Goal: Transaction & Acquisition: Purchase product/service

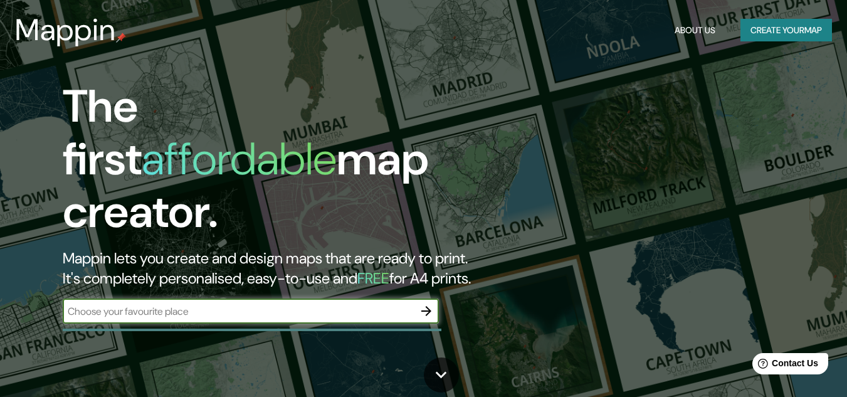
click at [790, 31] on button "Create your map" at bounding box center [787, 30] width 92 height 23
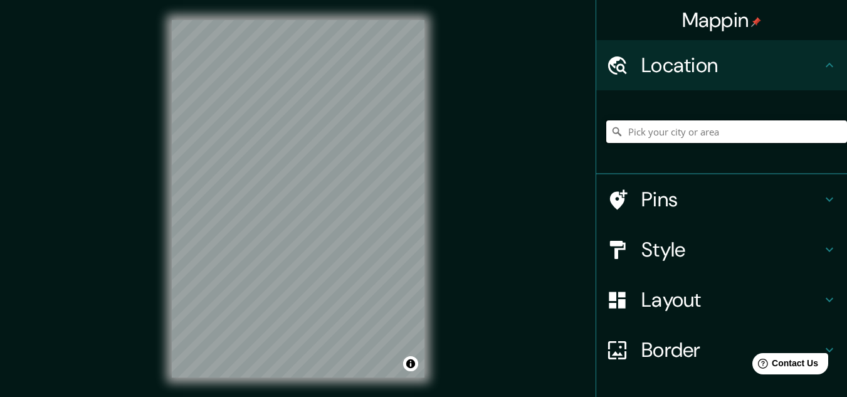
click at [717, 134] on input "Pick your city or area" at bounding box center [727, 131] width 241 height 23
click at [727, 127] on input "Pick your city or area" at bounding box center [727, 131] width 241 height 23
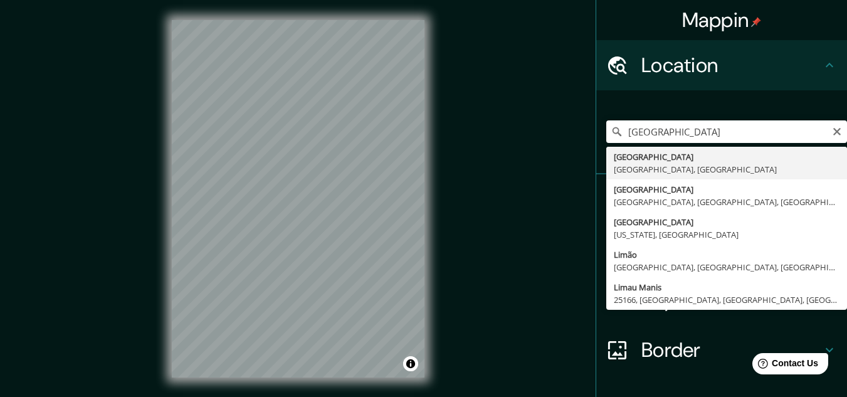
type input "Lima, Provincia de Lima, Perú"
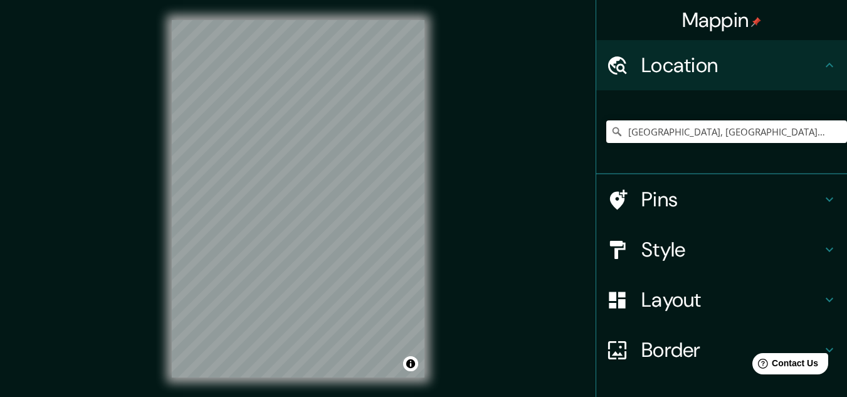
click at [667, 239] on h4 "Style" at bounding box center [732, 249] width 181 height 25
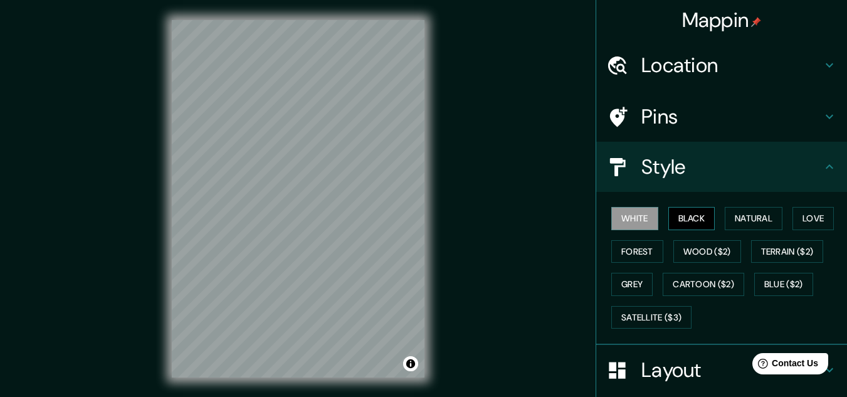
click at [695, 212] on button "Black" at bounding box center [692, 218] width 47 height 23
click at [636, 220] on button "White" at bounding box center [635, 218] width 47 height 23
click at [677, 217] on button "Black" at bounding box center [692, 218] width 47 height 23
click at [823, 158] on div "Style" at bounding box center [721, 167] width 251 height 50
click at [823, 169] on icon at bounding box center [829, 166] width 15 height 15
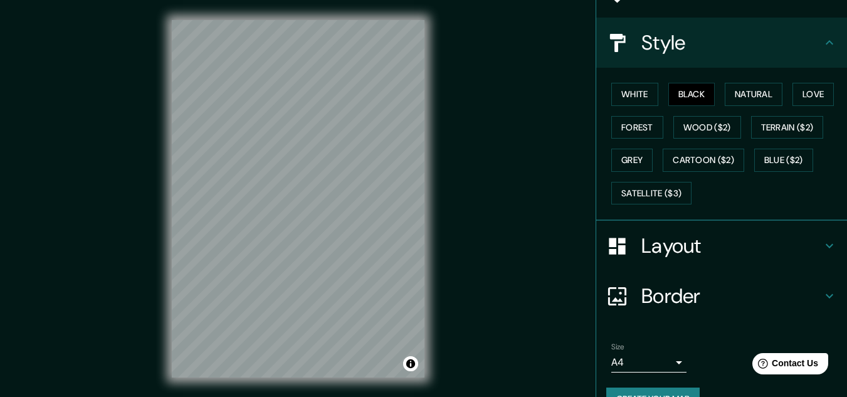
scroll to position [125, 0]
click at [734, 245] on h4 "Layout" at bounding box center [732, 244] width 181 height 25
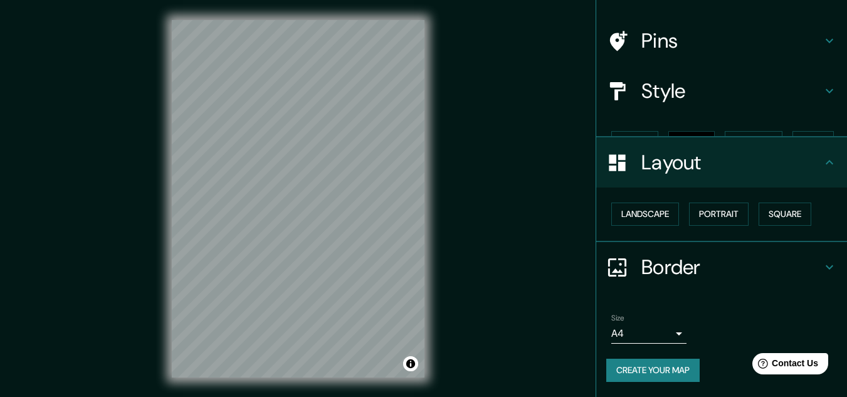
scroll to position [54, 0]
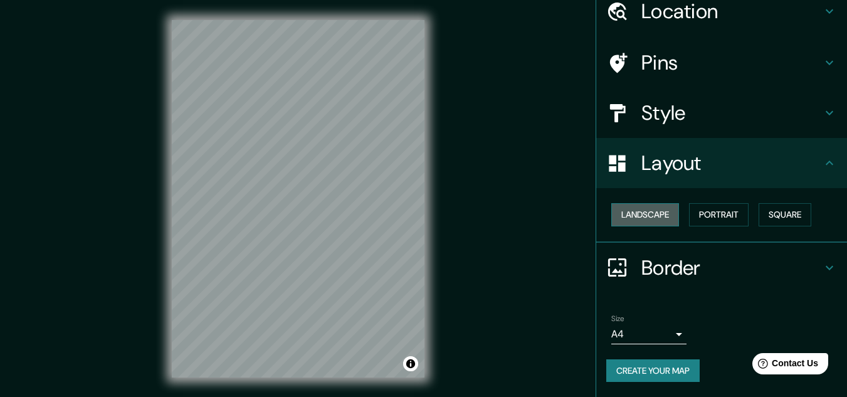
click at [638, 213] on button "Landscape" at bounding box center [646, 214] width 68 height 23
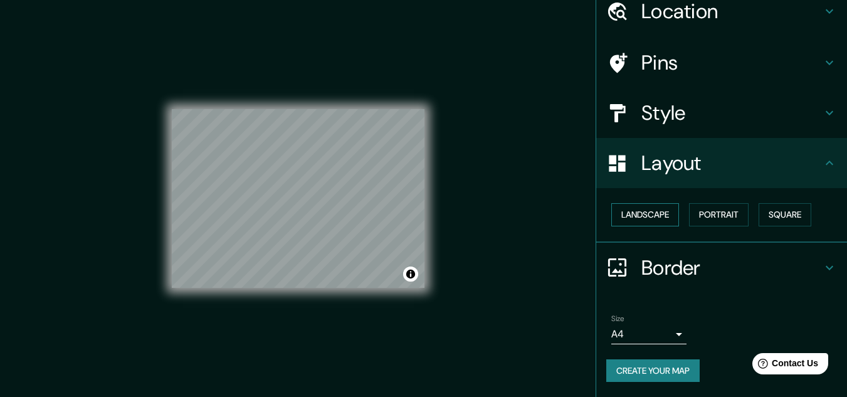
click at [644, 208] on button "Landscape" at bounding box center [646, 214] width 68 height 23
click at [734, 208] on button "Portrait" at bounding box center [719, 214] width 60 height 23
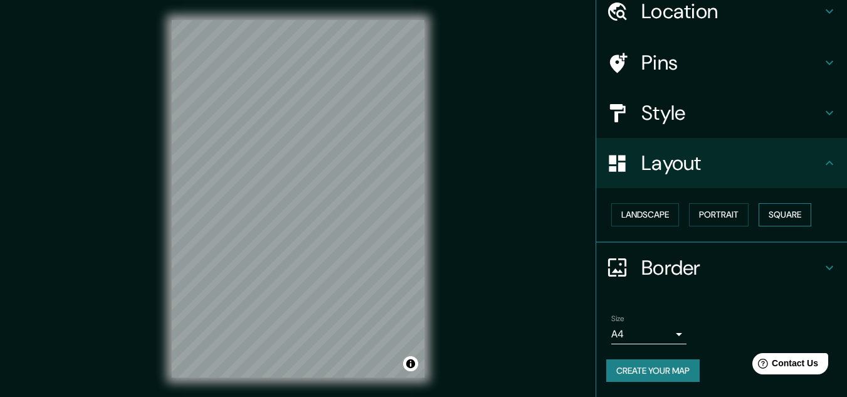
click at [763, 209] on button "Square" at bounding box center [785, 214] width 53 height 23
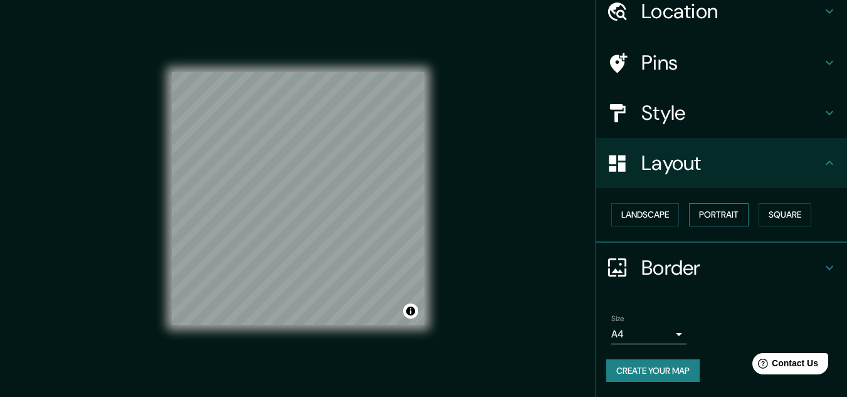
click at [702, 213] on button "Portrait" at bounding box center [719, 214] width 60 height 23
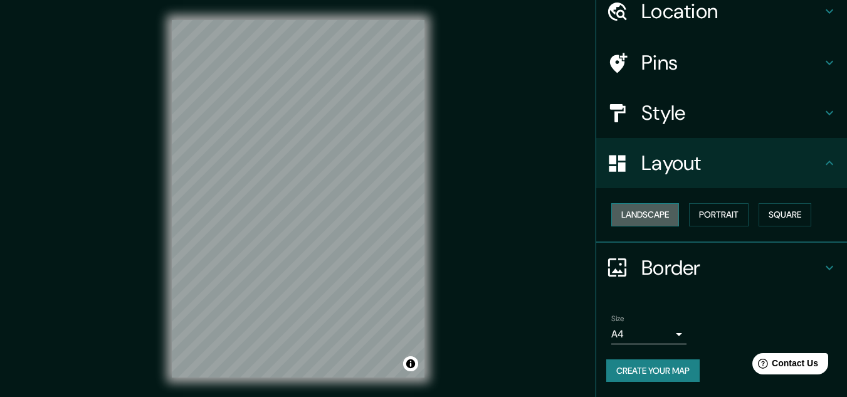
click at [644, 220] on button "Landscape" at bounding box center [646, 214] width 68 height 23
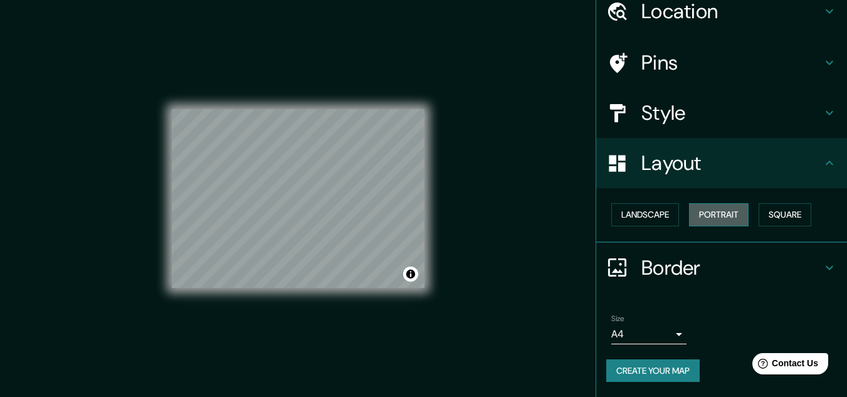
click at [707, 218] on button "Portrait" at bounding box center [719, 214] width 60 height 23
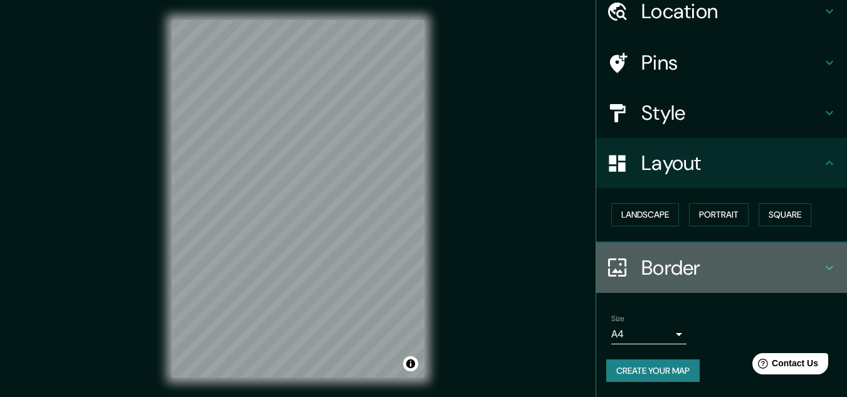
click at [722, 273] on h4 "Border" at bounding box center [732, 267] width 181 height 25
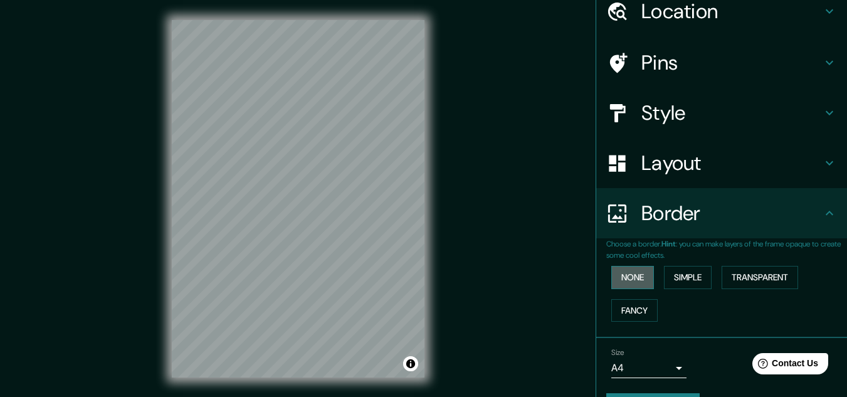
click at [628, 278] on button "None" at bounding box center [633, 277] width 43 height 23
click at [673, 277] on button "Simple" at bounding box center [688, 277] width 48 height 23
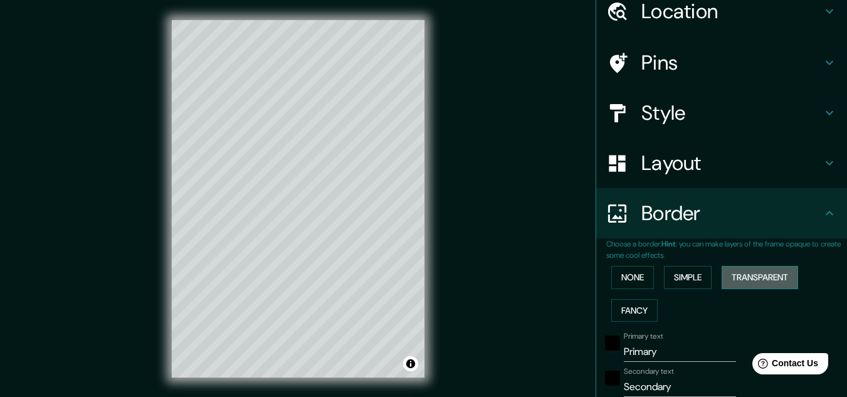
click at [762, 285] on button "Transparent" at bounding box center [760, 277] width 77 height 23
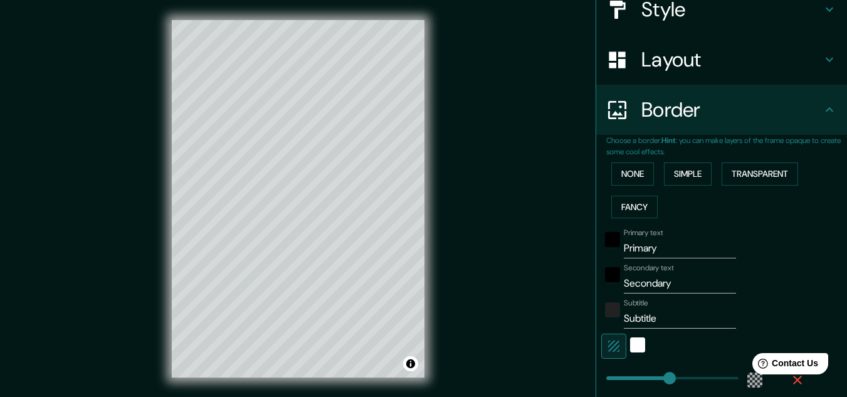
scroll to position [179, 0]
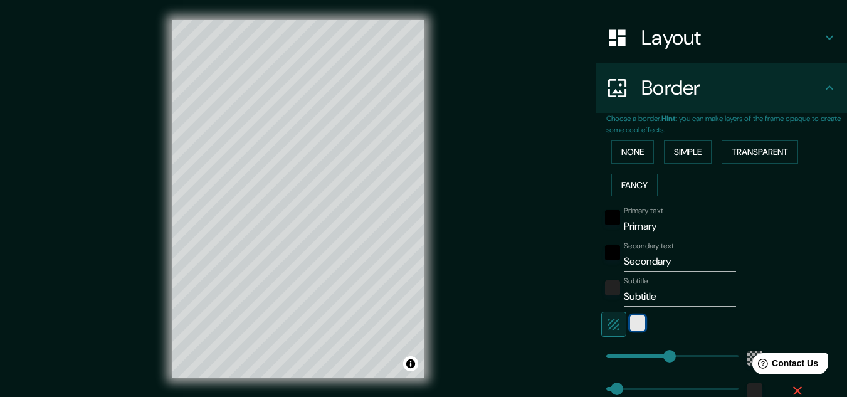
click at [633, 328] on div "white" at bounding box center [637, 322] width 15 height 15
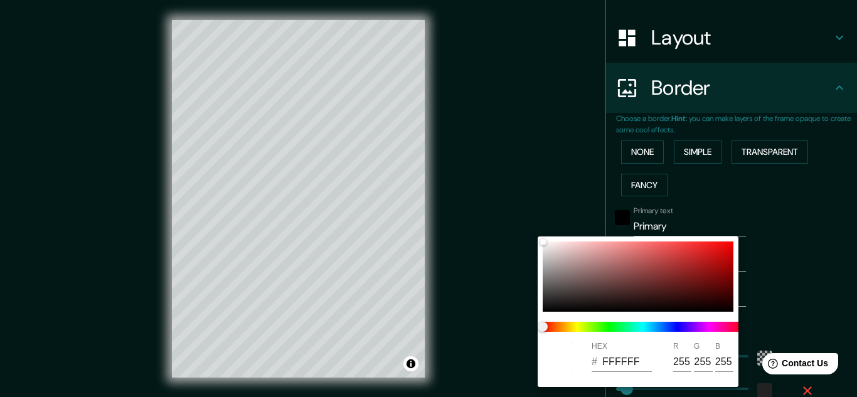
click at [769, 268] on div at bounding box center [428, 198] width 857 height 397
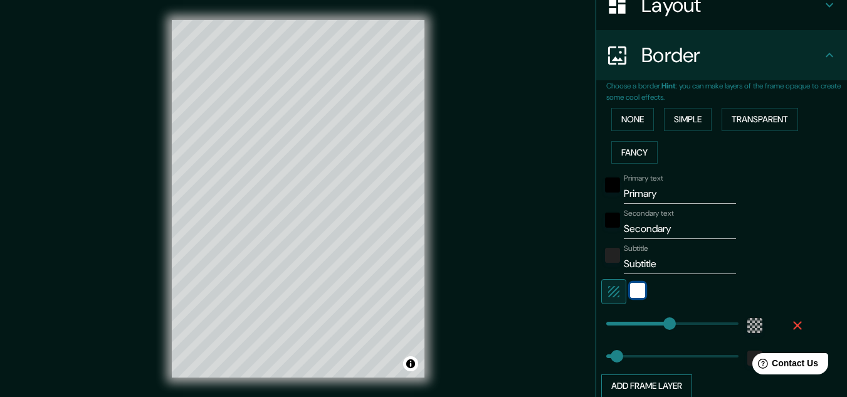
type input "193"
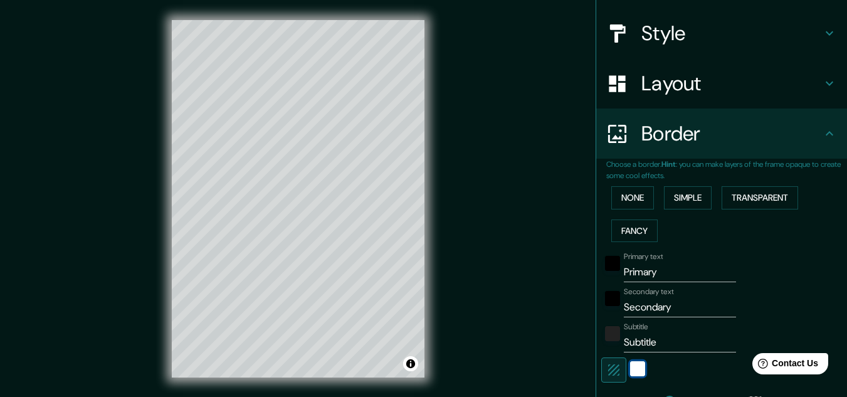
scroll to position [129, 0]
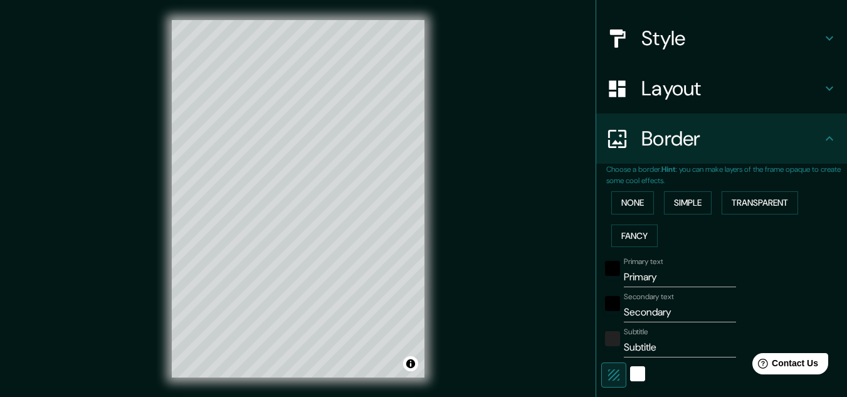
click at [822, 141] on icon at bounding box center [829, 138] width 15 height 15
click at [638, 199] on button "None" at bounding box center [633, 202] width 43 height 23
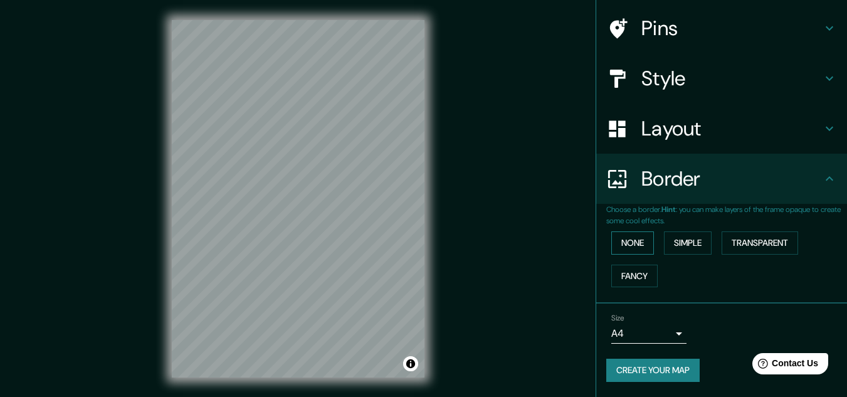
scroll to position [88, 0]
click at [640, 282] on button "Fancy" at bounding box center [635, 276] width 46 height 23
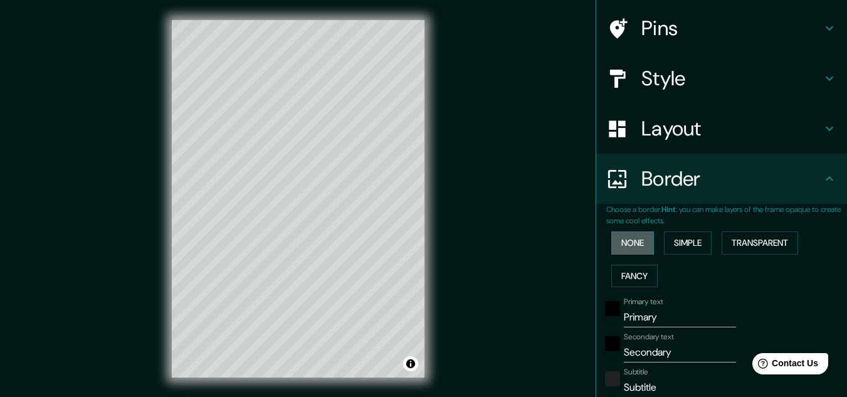
click at [623, 246] on button "None" at bounding box center [633, 242] width 43 height 23
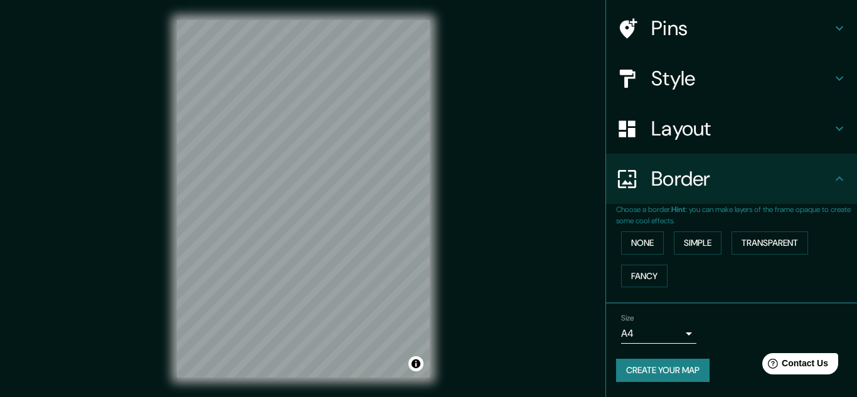
click at [664, 335] on body "Mappin Location Lima, Provincia de Lima, Perú Pins Style Layout Border Choose a…" at bounding box center [428, 198] width 857 height 397
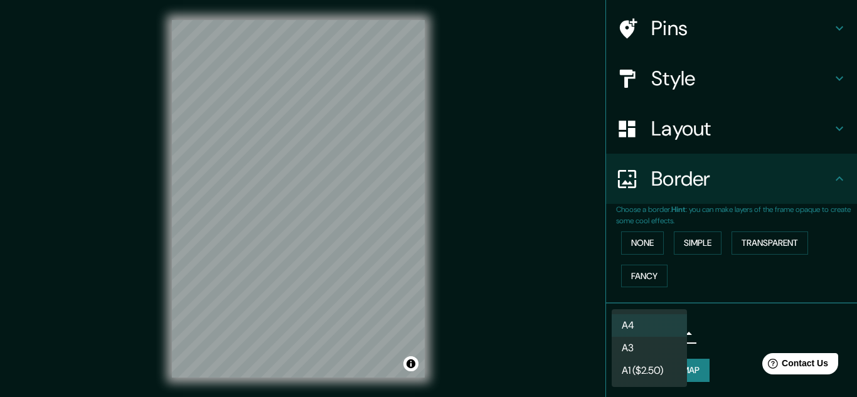
drag, startPoint x: 650, startPoint y: 344, endPoint x: 647, endPoint y: 364, distance: 19.8
click at [647, 364] on ul "A4 A3 A1 ($2.50)" at bounding box center [649, 348] width 75 height 78
click at [647, 364] on li "A1 ($2.50)" at bounding box center [649, 370] width 75 height 23
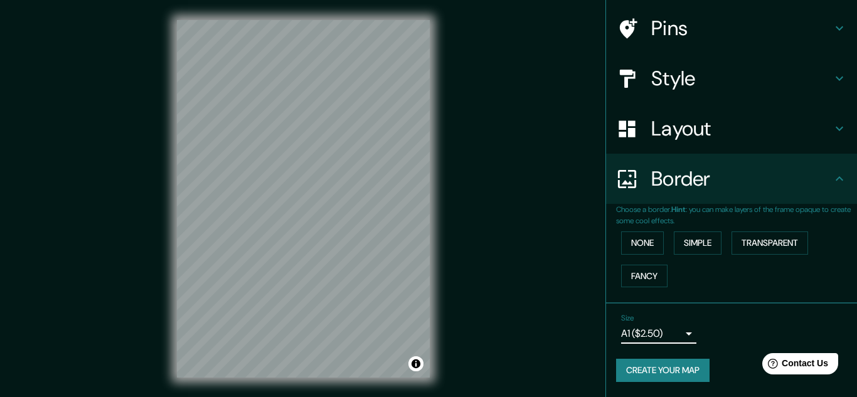
click at [648, 331] on body "Mappin Location Lima, Provincia de Lima, Perú Pins Style Layout Border Choose a…" at bounding box center [428, 198] width 857 height 397
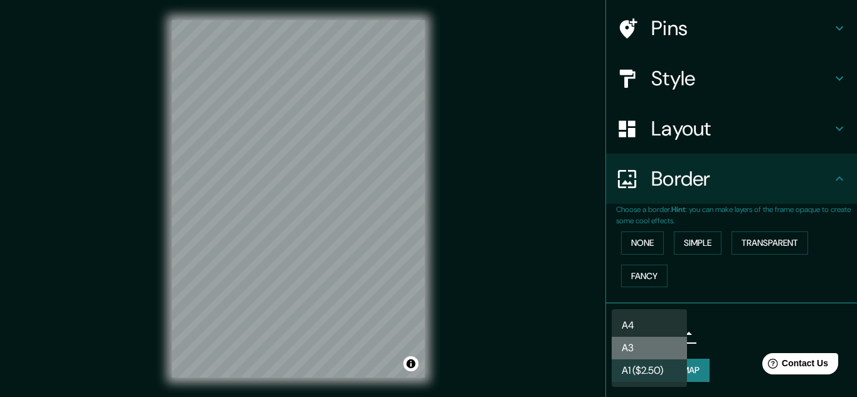
click at [640, 347] on li "A3" at bounding box center [649, 348] width 75 height 23
type input "a4"
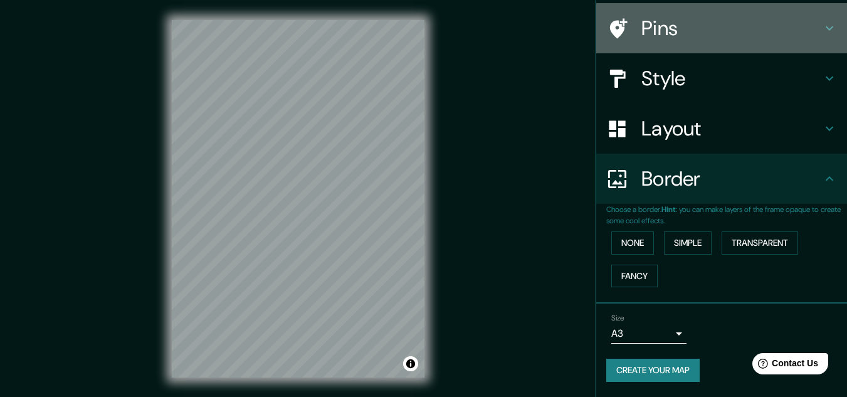
click at [667, 52] on div "Pins" at bounding box center [721, 28] width 251 height 50
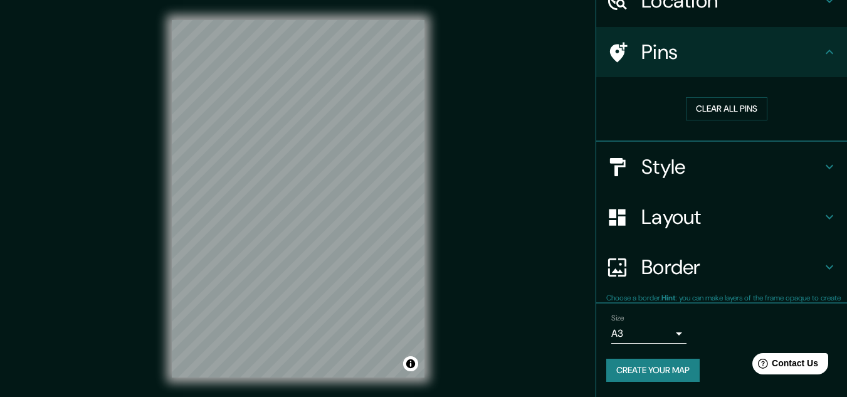
scroll to position [64, 0]
click at [673, 155] on h4 "Style" at bounding box center [732, 167] width 181 height 25
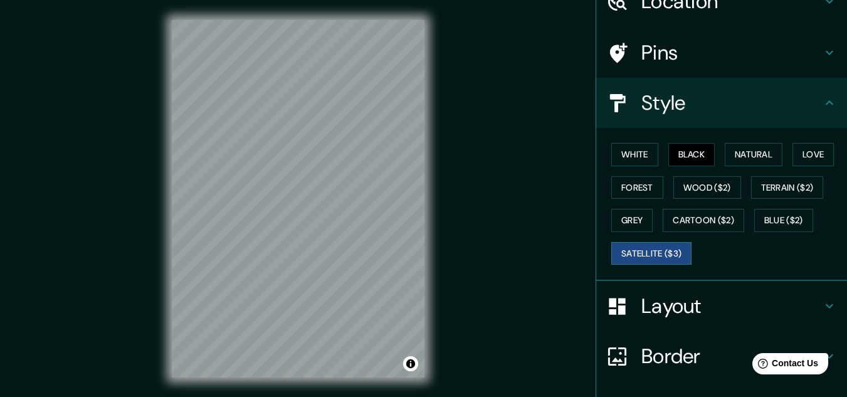
click at [650, 252] on button "Satellite ($3)" at bounding box center [652, 253] width 80 height 23
click at [738, 159] on button "Natural" at bounding box center [754, 154] width 58 height 23
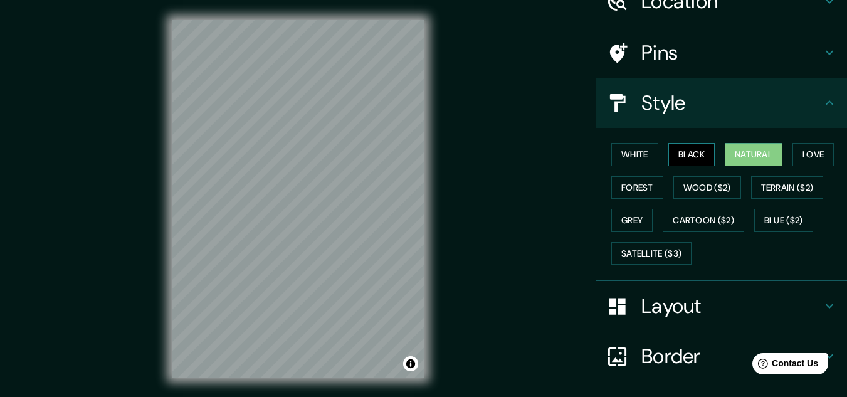
click at [698, 149] on button "Black" at bounding box center [692, 154] width 47 height 23
click at [735, 305] on h4 "Layout" at bounding box center [732, 306] width 181 height 25
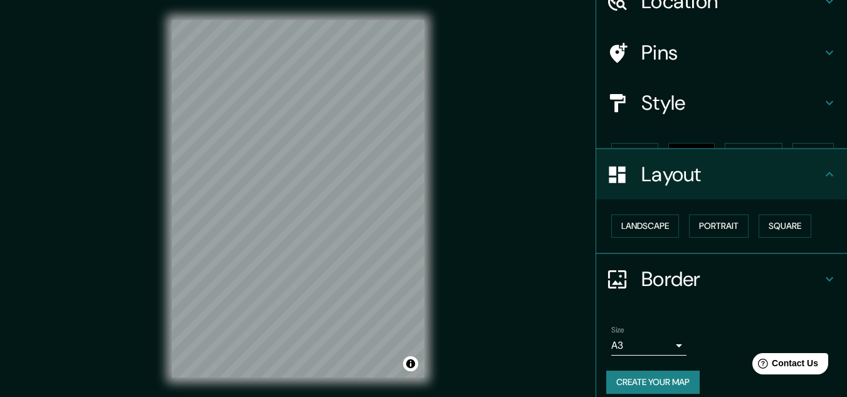
scroll to position [54, 0]
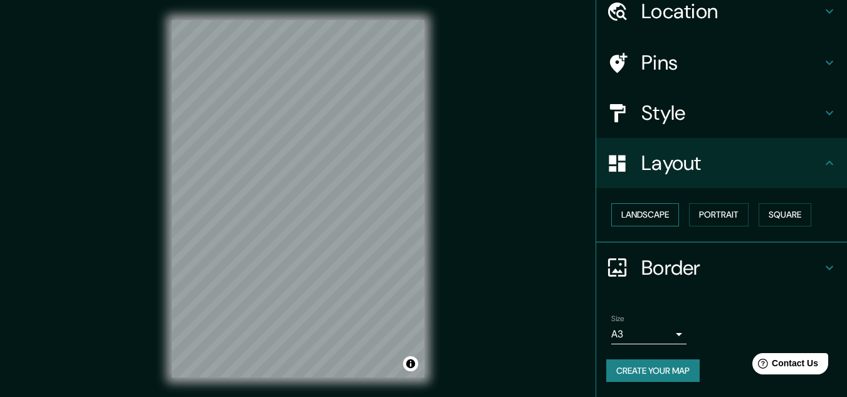
click at [644, 206] on button "Landscape" at bounding box center [646, 214] width 68 height 23
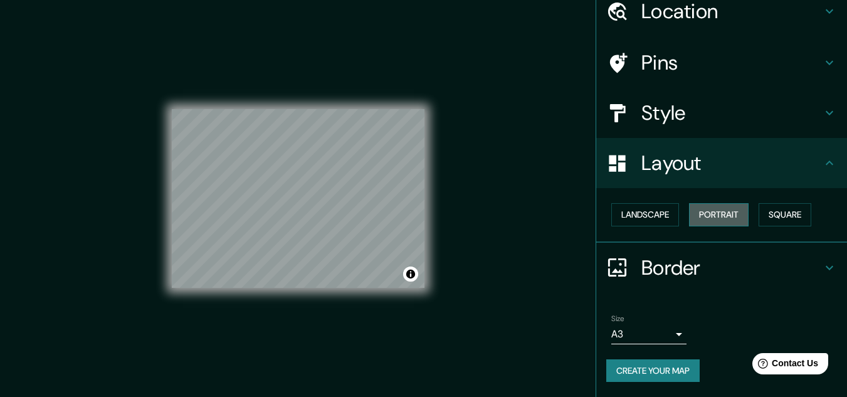
click at [724, 213] on button "Portrait" at bounding box center [719, 214] width 60 height 23
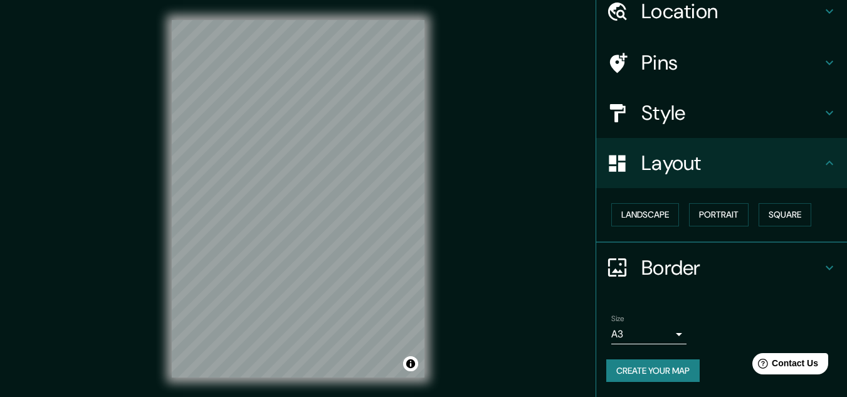
scroll to position [21, 0]
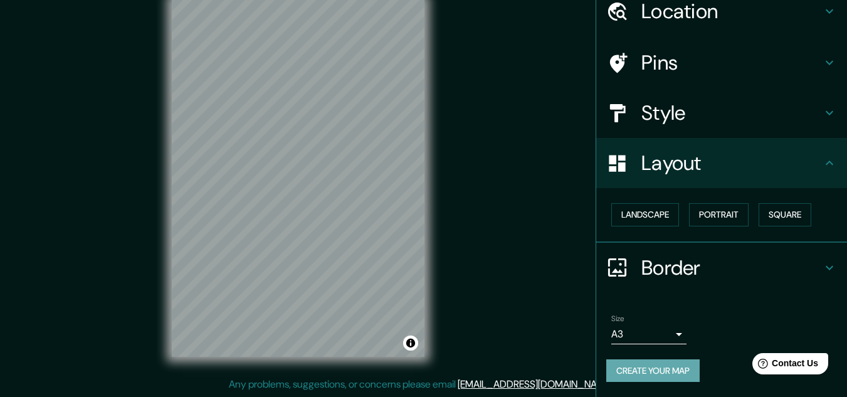
click at [653, 363] on button "Create your map" at bounding box center [653, 370] width 93 height 23
click at [642, 368] on div "Create your map" at bounding box center [722, 370] width 231 height 23
click at [642, 367] on button "Create your map" at bounding box center [653, 370] width 93 height 23
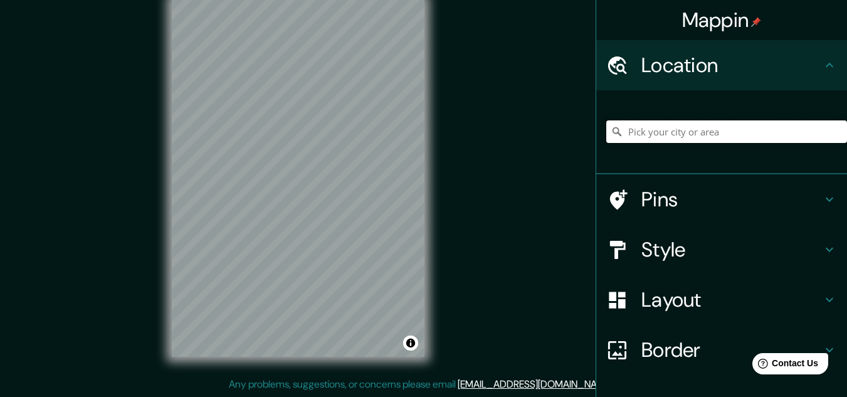
click at [711, 132] on input "Pick your city or area" at bounding box center [727, 131] width 241 height 23
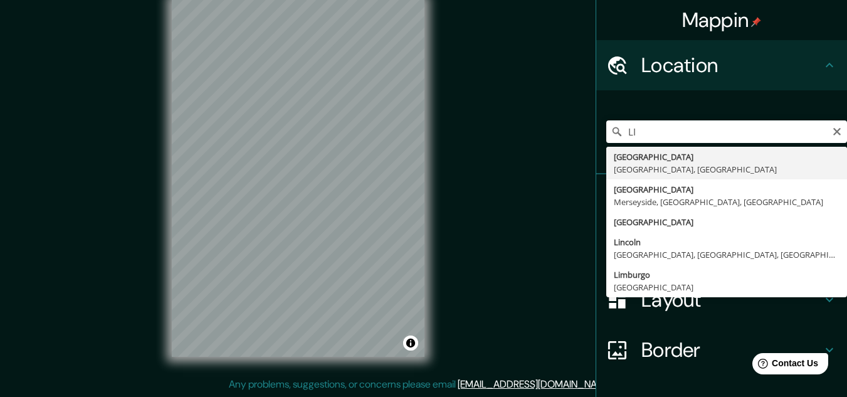
type input "[GEOGRAPHIC_DATA], [GEOGRAPHIC_DATA], [GEOGRAPHIC_DATA]"
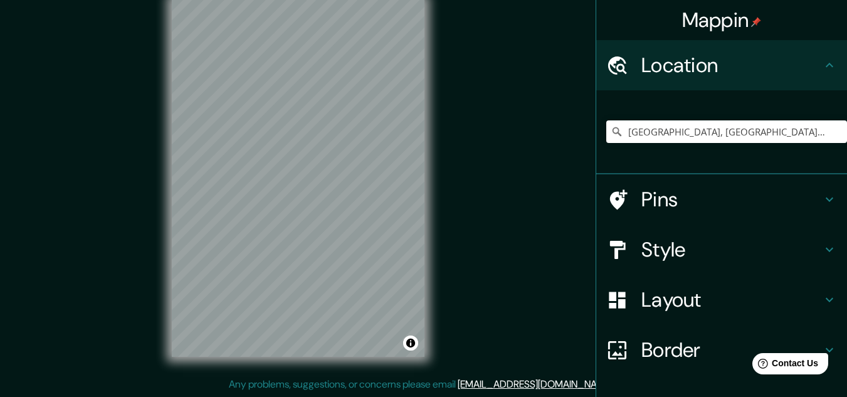
click at [689, 302] on h4 "Layout" at bounding box center [732, 299] width 181 height 25
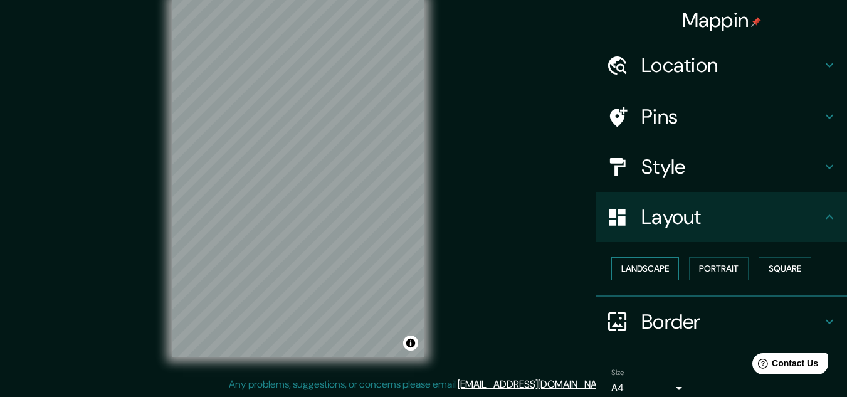
click at [630, 275] on button "Landscape" at bounding box center [646, 268] width 68 height 23
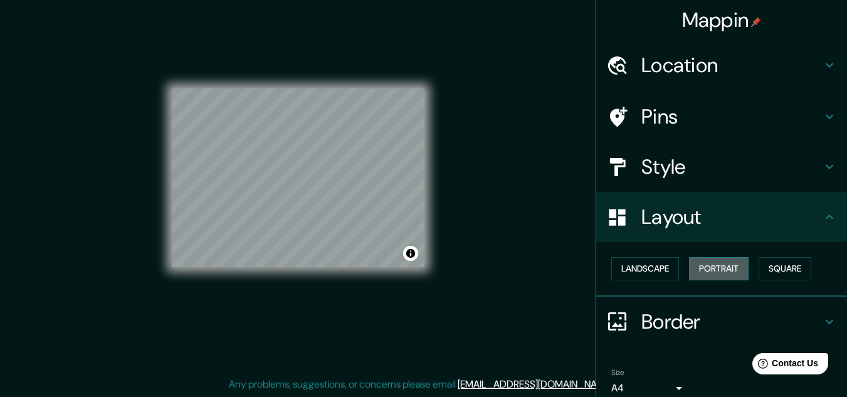
click at [705, 264] on button "Portrait" at bounding box center [719, 268] width 60 height 23
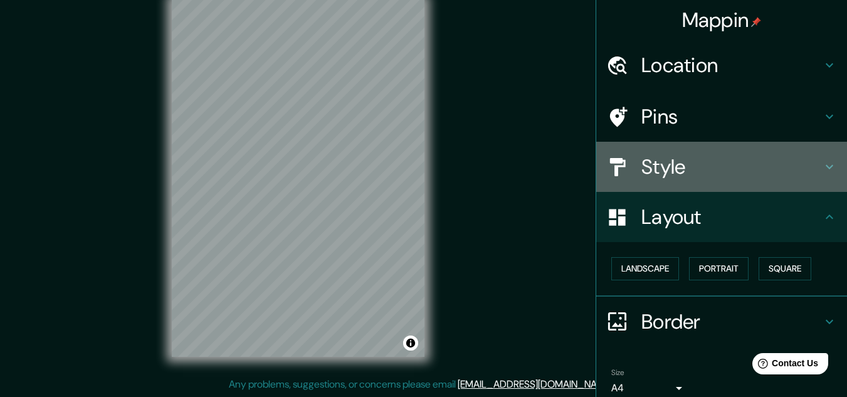
click at [686, 171] on h4 "Style" at bounding box center [732, 166] width 181 height 25
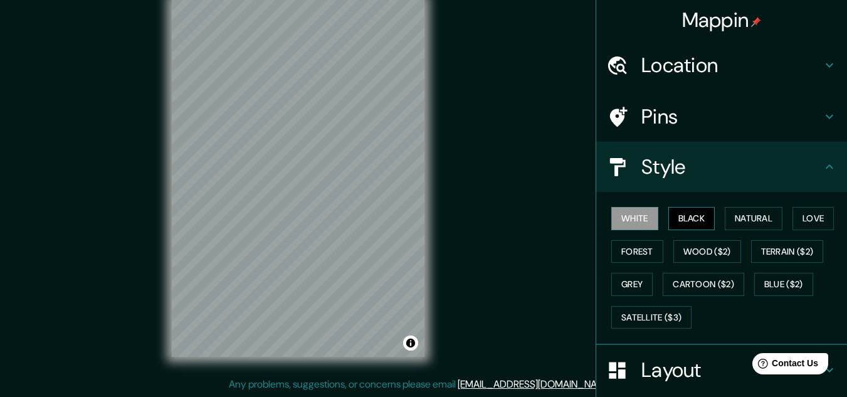
click at [704, 213] on button "Black" at bounding box center [692, 218] width 47 height 23
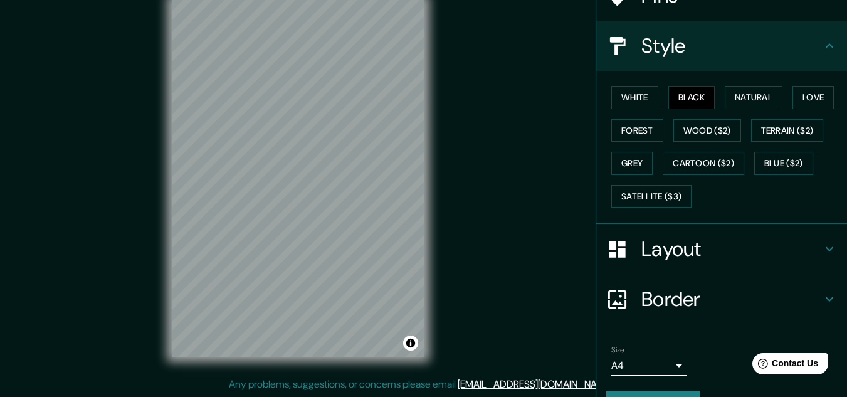
scroll to position [153, 0]
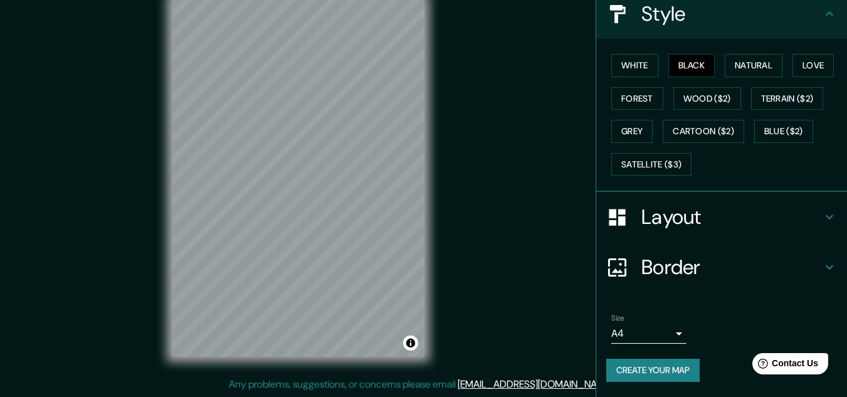
click at [633, 329] on body "Mappin Location [GEOGRAPHIC_DATA], [GEOGRAPHIC_DATA], [GEOGRAPHIC_DATA] Pins St…" at bounding box center [423, 177] width 847 height 397
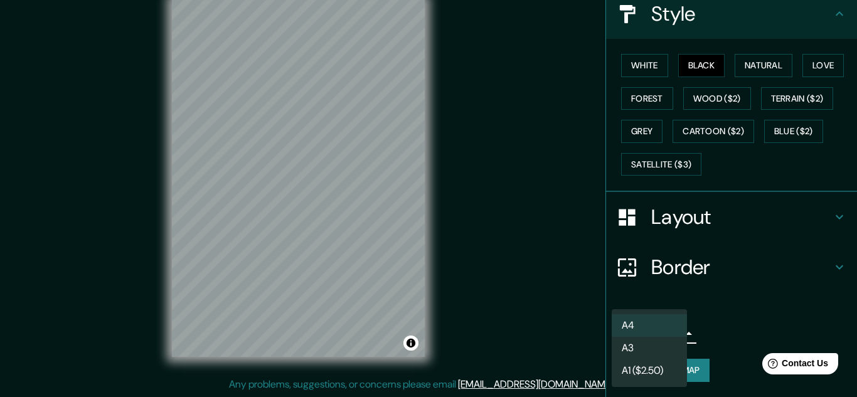
click at [637, 352] on li "A3" at bounding box center [649, 348] width 75 height 23
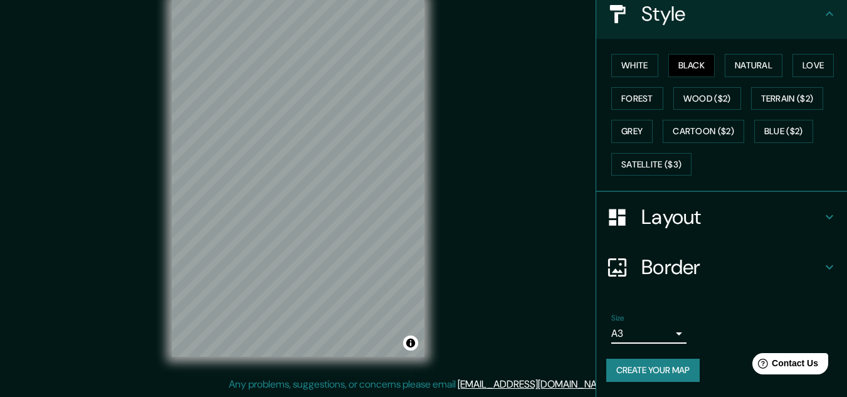
click at [654, 371] on button "Create your map" at bounding box center [653, 370] width 93 height 23
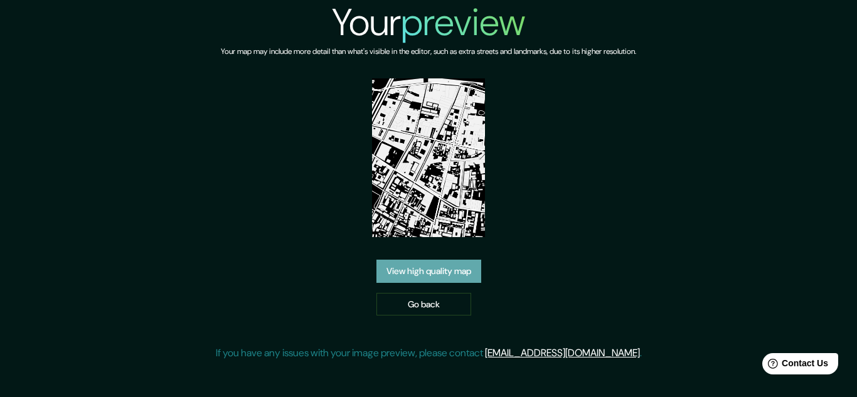
click at [435, 268] on link "View high quality map" at bounding box center [428, 271] width 105 height 23
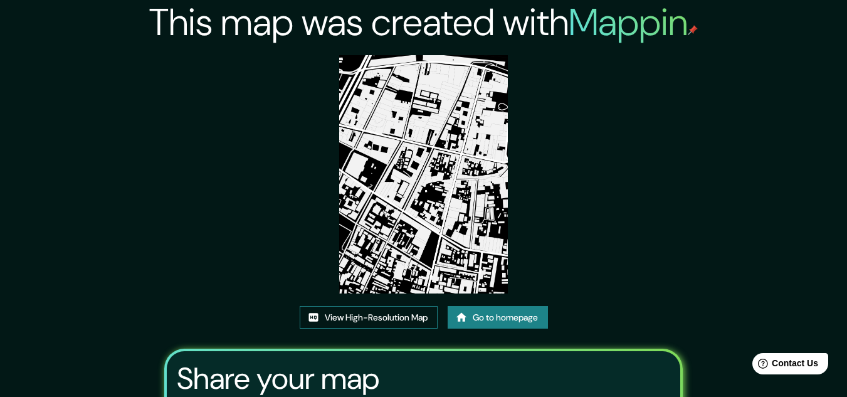
click at [343, 321] on link "View High-Resolution Map" at bounding box center [369, 317] width 138 height 23
click at [499, 322] on link "Go to homepage" at bounding box center [498, 317] width 100 height 23
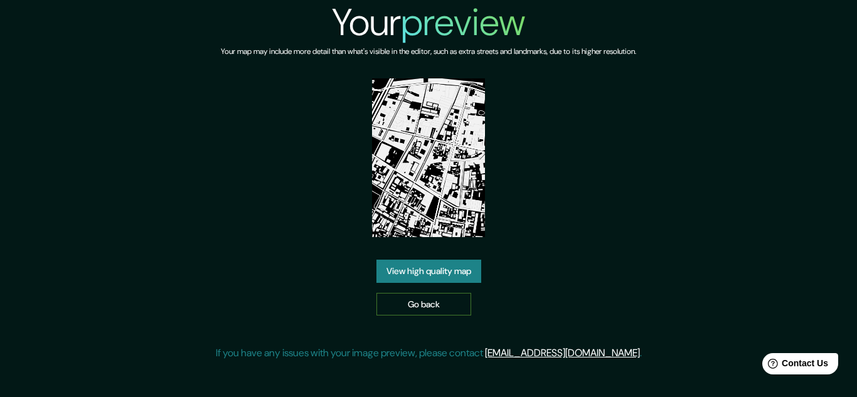
click at [389, 295] on link "Go back" at bounding box center [423, 304] width 95 height 23
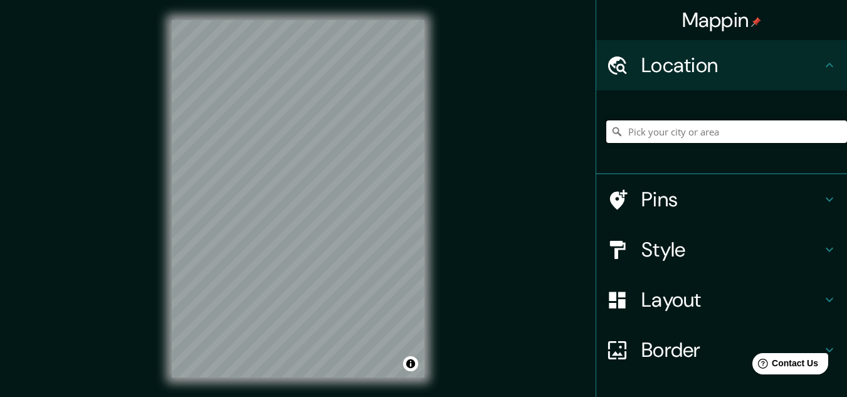
click at [701, 124] on input "Pick your city or area" at bounding box center [727, 131] width 241 height 23
click at [693, 130] on input "Pick your city or area" at bounding box center [727, 131] width 241 height 23
click at [652, 125] on input "Pick your city or area" at bounding box center [727, 131] width 241 height 23
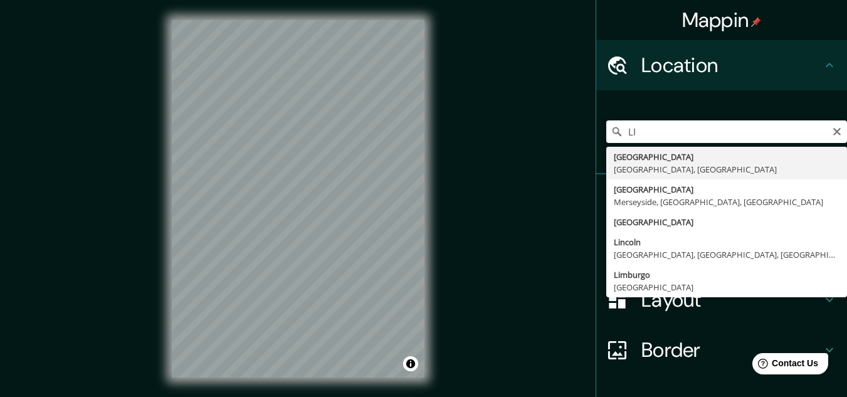
type input "Lima, Provincia de Lima, Perú"
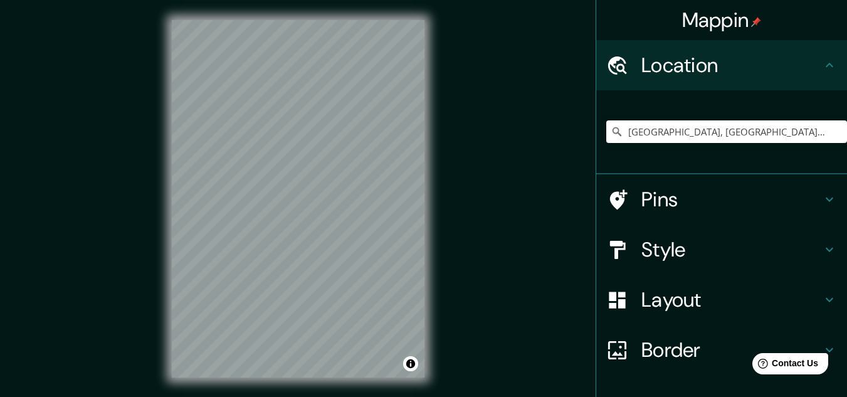
click at [669, 243] on h4 "Style" at bounding box center [732, 249] width 181 height 25
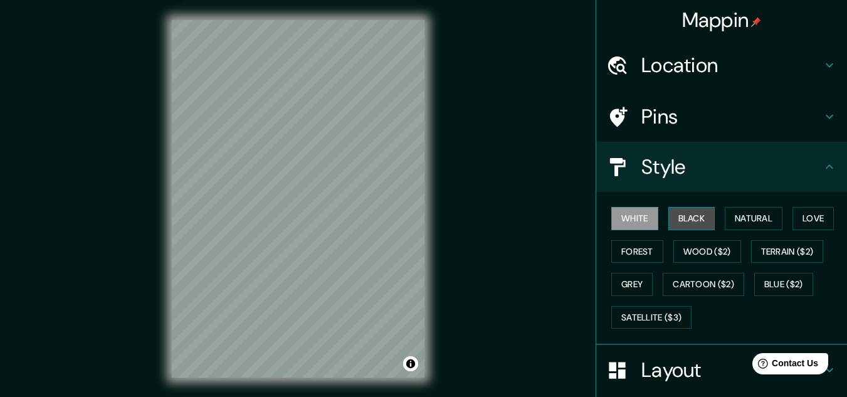
click at [678, 215] on button "Black" at bounding box center [692, 218] width 47 height 23
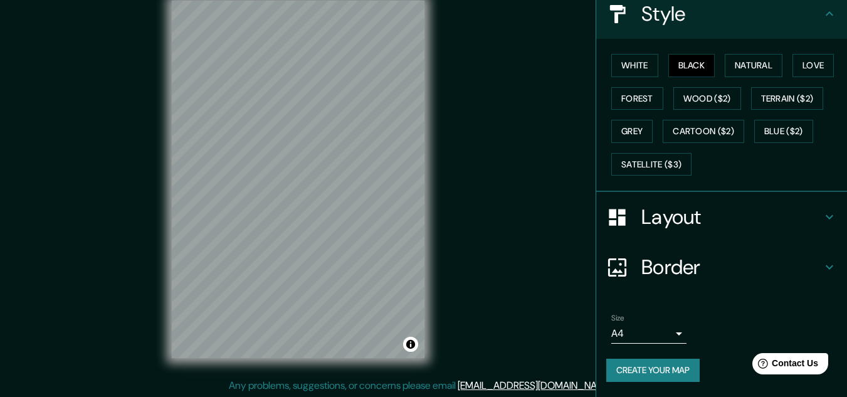
scroll to position [21, 0]
click at [653, 333] on body "Mappin Location Lima, Provincia de Lima, Perú Pins Style White Black Natural Lo…" at bounding box center [423, 177] width 847 height 397
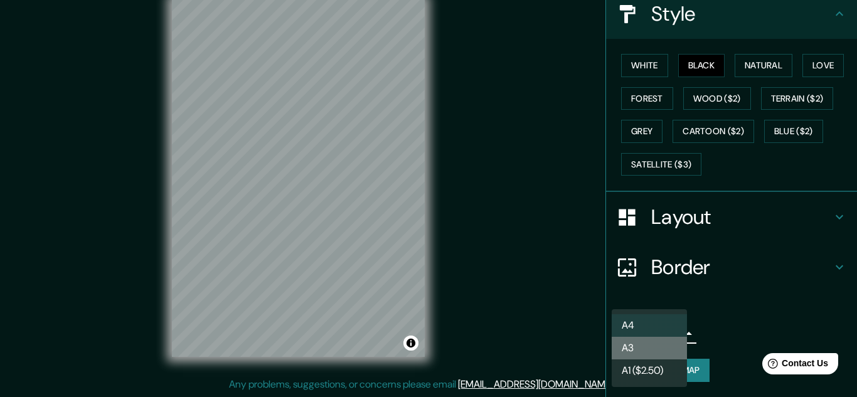
click at [647, 342] on li "A3" at bounding box center [649, 348] width 75 height 23
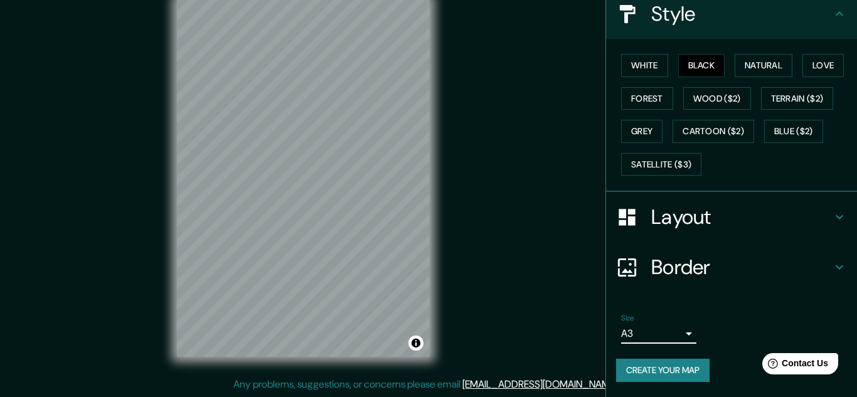
click at [647, 333] on body "Mappin Location Lima, Provincia de Lima, Perú Pins Style White Black Natural Lo…" at bounding box center [428, 177] width 857 height 397
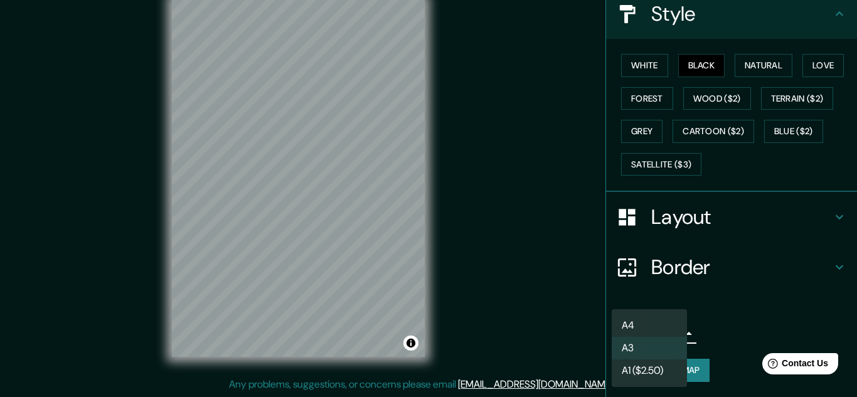
click at [647, 324] on li "A4" at bounding box center [649, 325] width 75 height 23
type input "single"
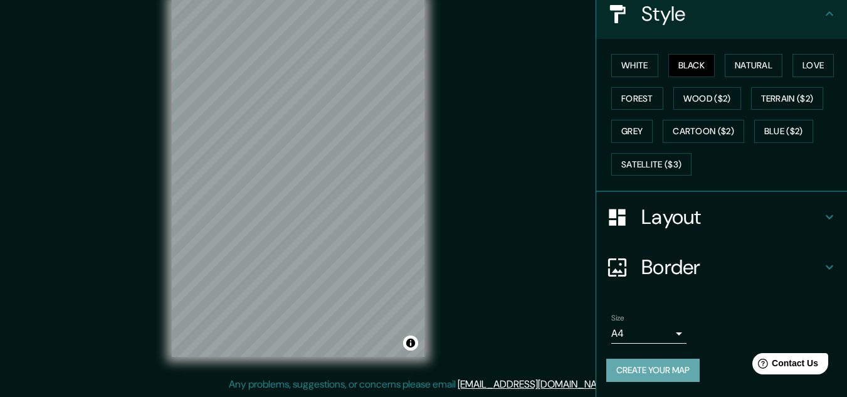
click at [647, 367] on button "Create your map" at bounding box center [653, 370] width 93 height 23
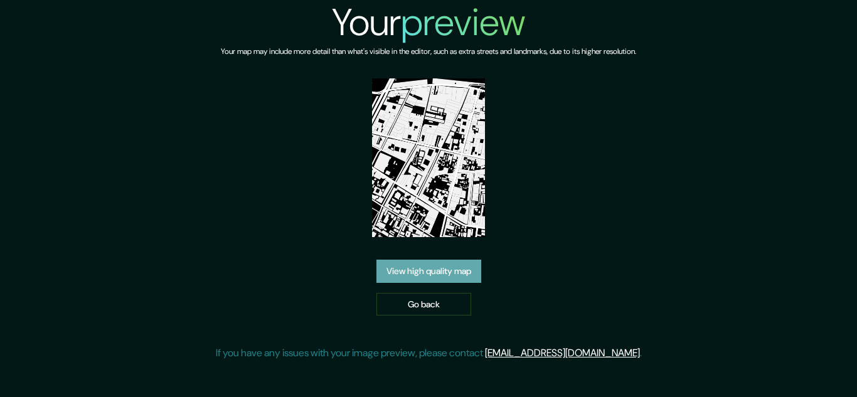
click at [442, 268] on link "View high quality map" at bounding box center [428, 271] width 105 height 23
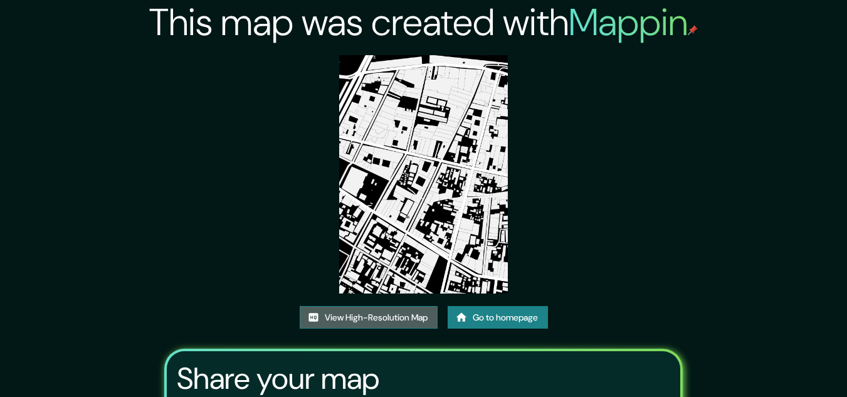
click at [376, 315] on link "View High-Resolution Map" at bounding box center [369, 317] width 138 height 23
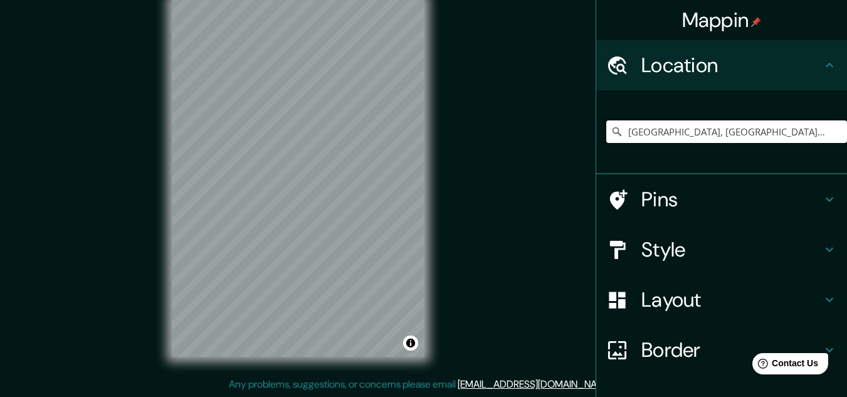
drag, startPoint x: 699, startPoint y: 129, endPoint x: 739, endPoint y: 132, distance: 40.2
click at [699, 130] on input "[GEOGRAPHIC_DATA], [GEOGRAPHIC_DATA], [GEOGRAPHIC_DATA]" at bounding box center [727, 131] width 241 height 23
click at [782, 134] on input "[GEOGRAPHIC_DATA], [GEOGRAPHIC_DATA], [GEOGRAPHIC_DATA]" at bounding box center [727, 131] width 241 height 23
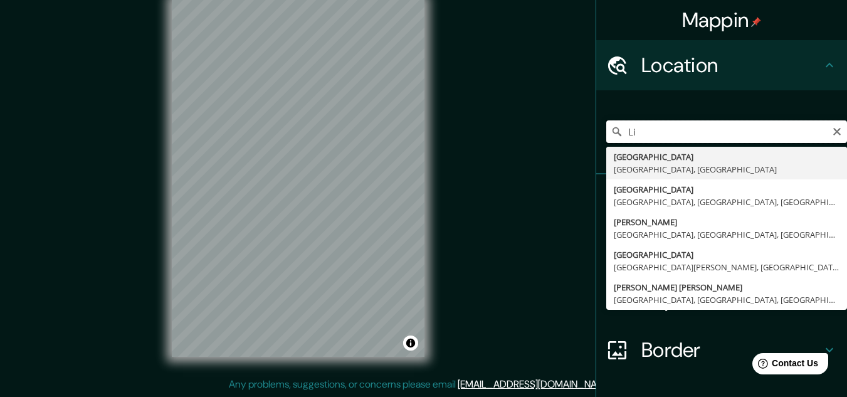
type input "L"
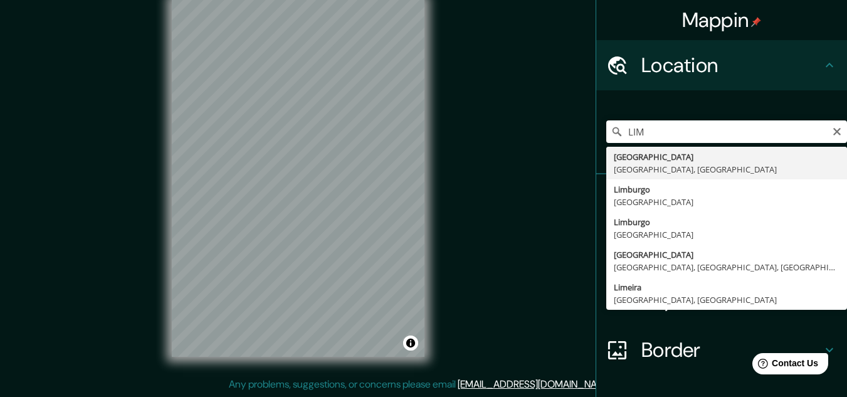
type input "Lima, Provincia de Lima, Perú"
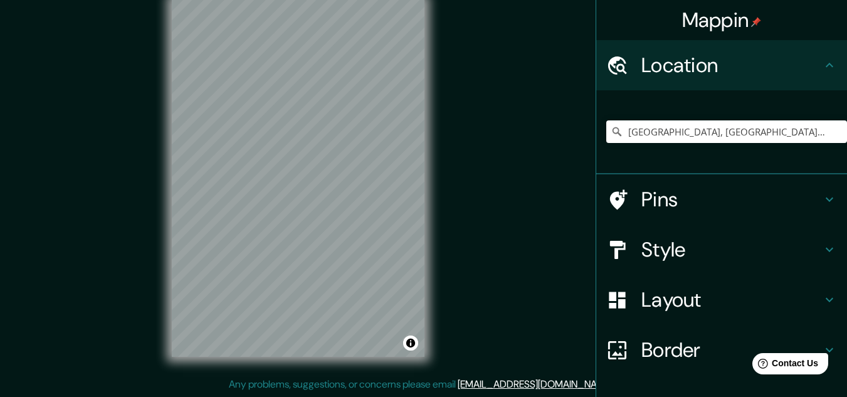
click at [671, 242] on h4 "Style" at bounding box center [732, 249] width 181 height 25
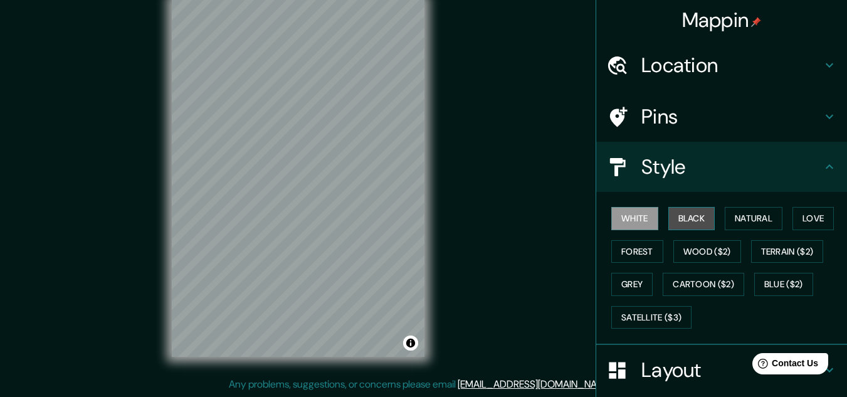
click at [676, 215] on button "Black" at bounding box center [692, 218] width 47 height 23
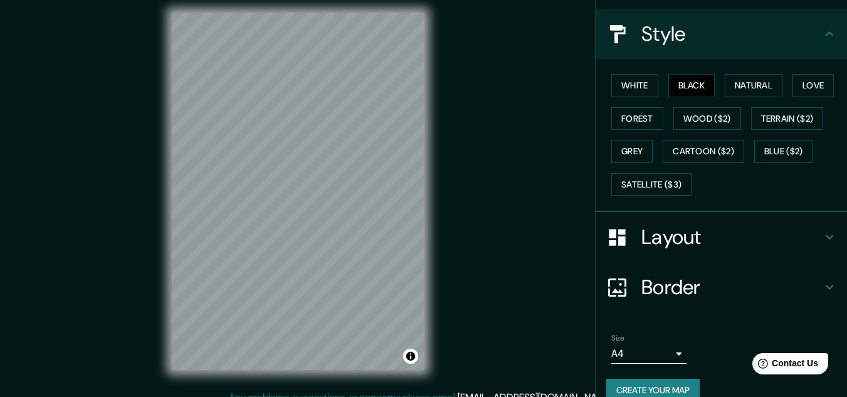
scroll to position [137, 0]
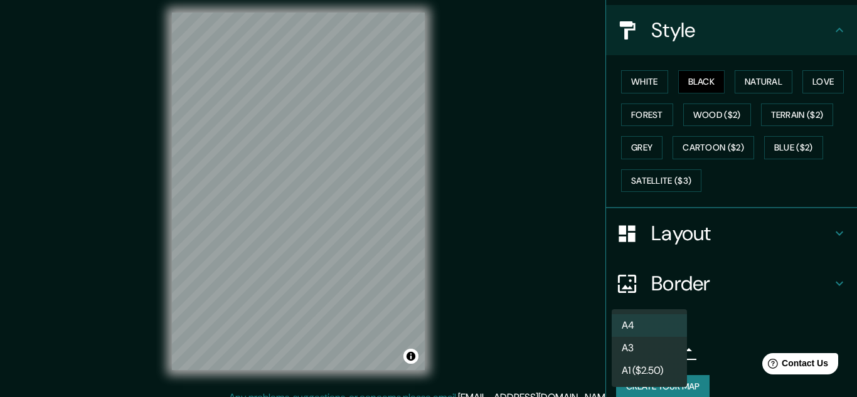
click at [665, 349] on body "Mappin Location Lima, Provincia de Lima, Perú Pins Style White Black Natural Lo…" at bounding box center [428, 190] width 857 height 397
click at [642, 351] on li "A3" at bounding box center [649, 348] width 75 height 23
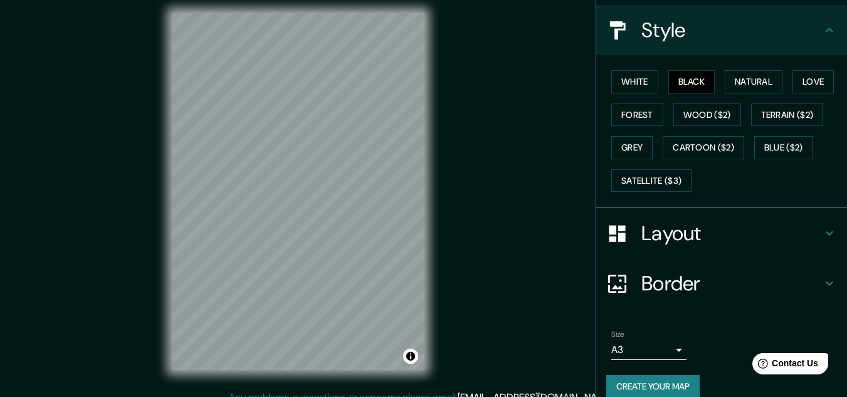
click at [650, 379] on button "Create your map" at bounding box center [653, 386] width 93 height 23
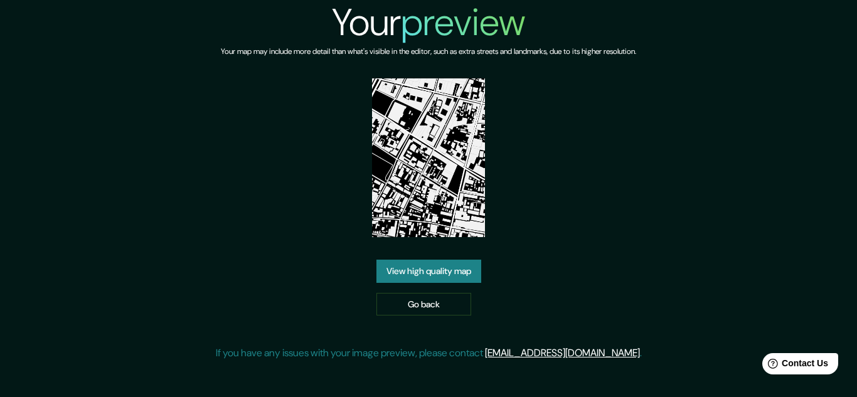
click at [406, 275] on link "View high quality map" at bounding box center [428, 271] width 105 height 23
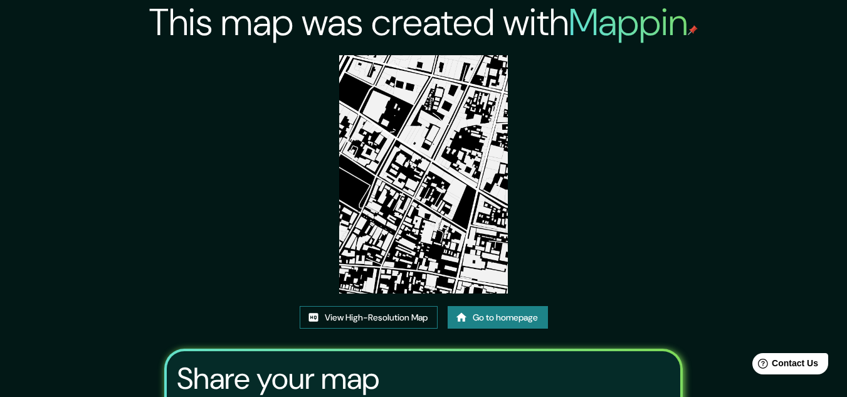
click at [314, 315] on icon at bounding box center [313, 317] width 13 height 13
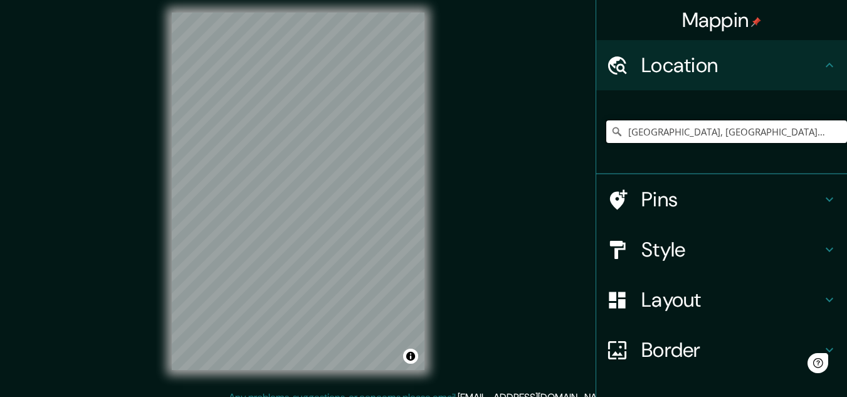
click at [662, 127] on input "Lima, Provincia de Lima, Perú" at bounding box center [727, 131] width 241 height 23
drag, startPoint x: 755, startPoint y: 134, endPoint x: 627, endPoint y: 135, distance: 128.6
click at [627, 135] on input "Lima, Provincia de Lima, Perú" at bounding box center [727, 131] width 241 height 23
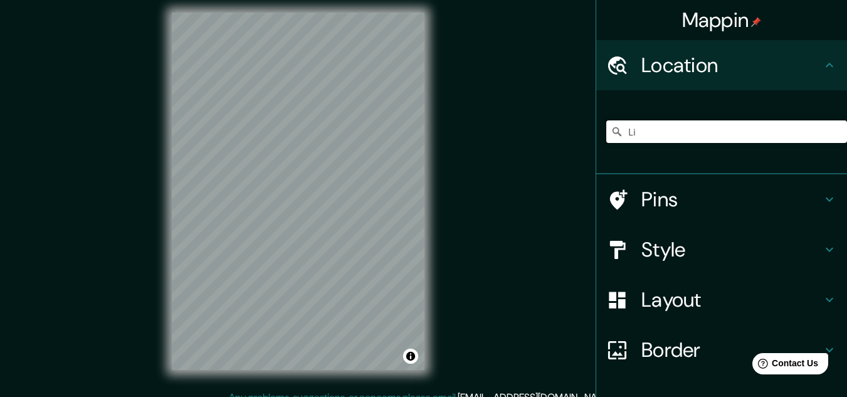
type input "L"
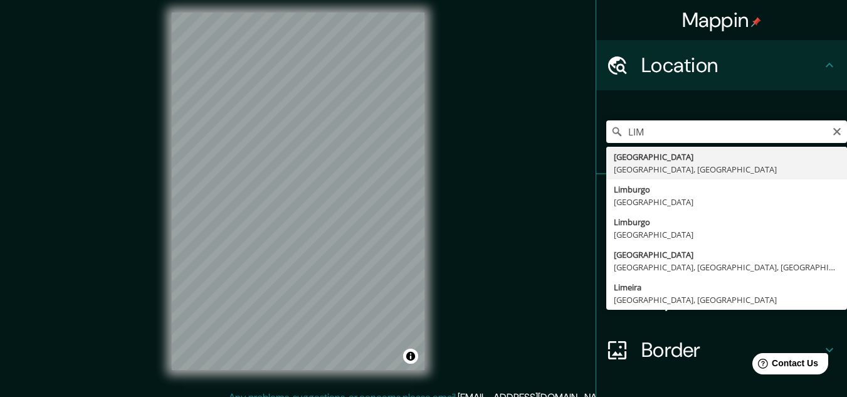
type input "[GEOGRAPHIC_DATA], [GEOGRAPHIC_DATA], [GEOGRAPHIC_DATA]"
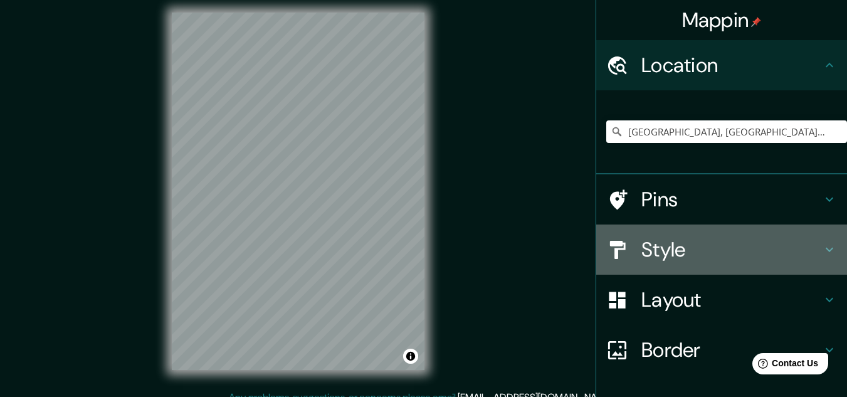
click at [695, 257] on h4 "Style" at bounding box center [732, 249] width 181 height 25
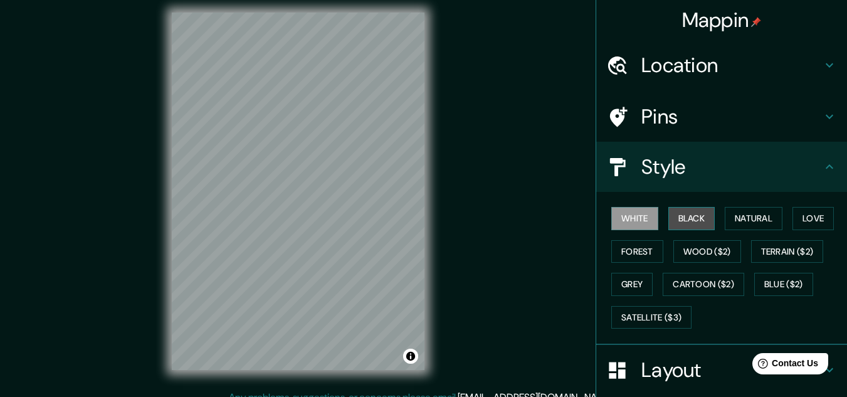
click at [692, 212] on button "Black" at bounding box center [692, 218] width 47 height 23
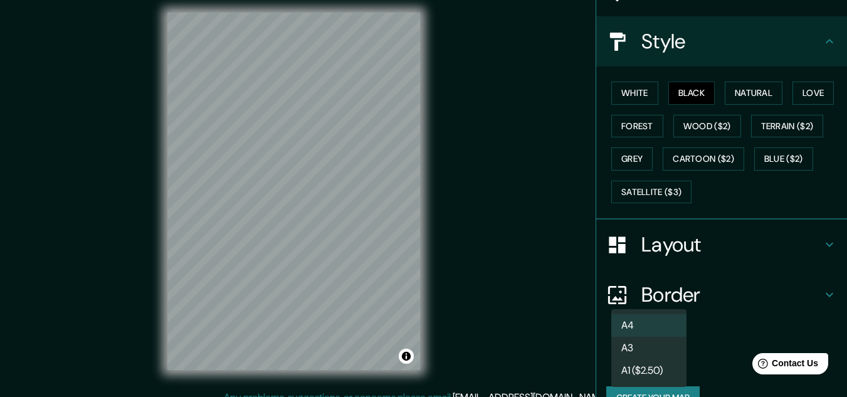
click at [648, 361] on body "Mappin Location Lima, Provincia de Lima, Perú Pins Style White Black Natural Lo…" at bounding box center [423, 190] width 847 height 397
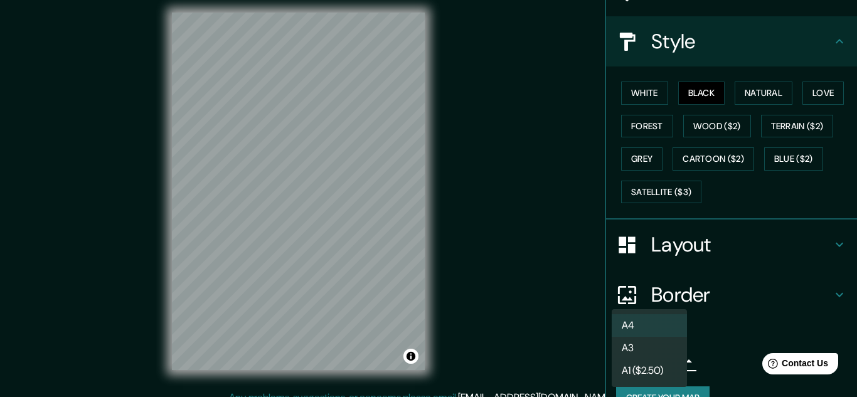
drag, startPoint x: 647, startPoint y: 351, endPoint x: 650, endPoint y: 346, distance: 6.5
click at [647, 351] on li "A3" at bounding box center [649, 348] width 75 height 23
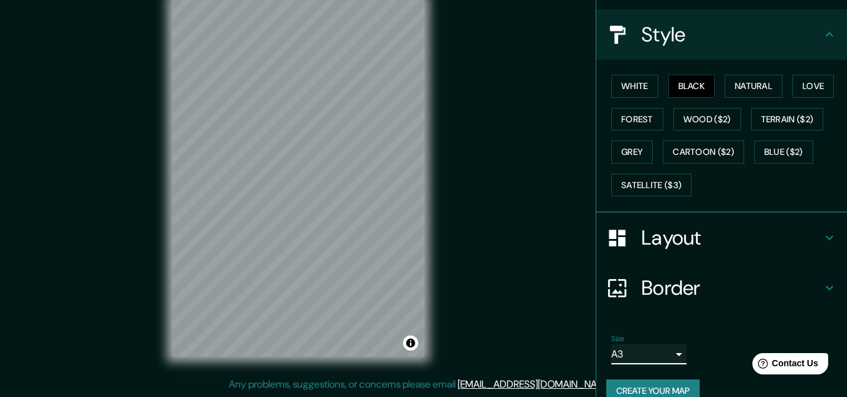
scroll to position [153, 0]
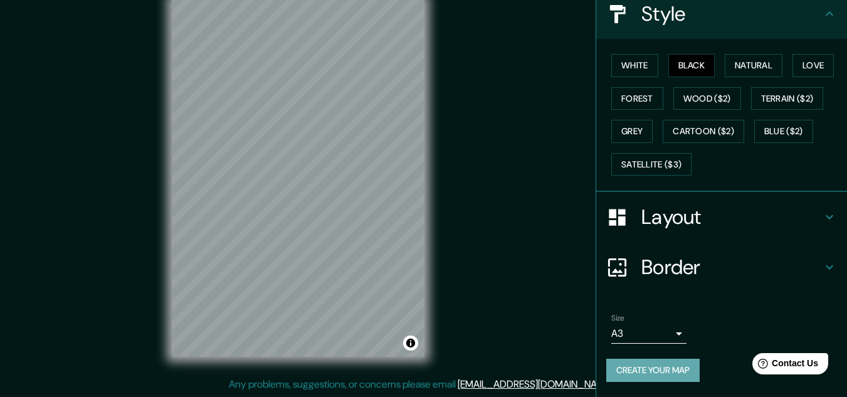
click at [689, 367] on button "Create your map" at bounding box center [653, 370] width 93 height 23
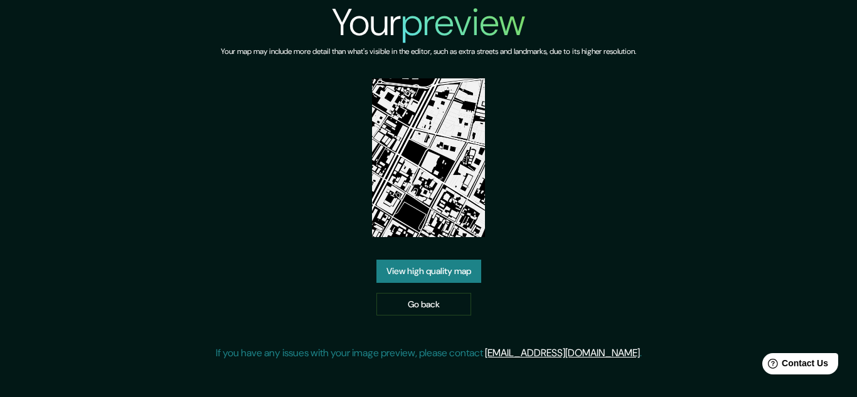
click at [448, 268] on link "View high quality map" at bounding box center [428, 271] width 105 height 23
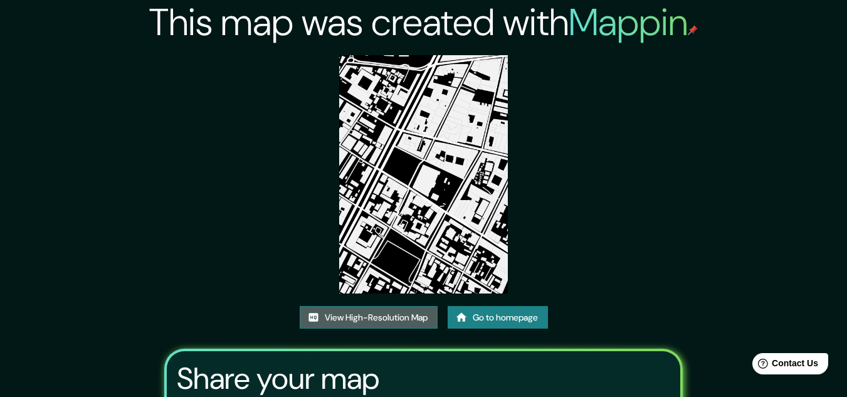
click at [358, 310] on link "View High-Resolution Map" at bounding box center [369, 317] width 138 height 23
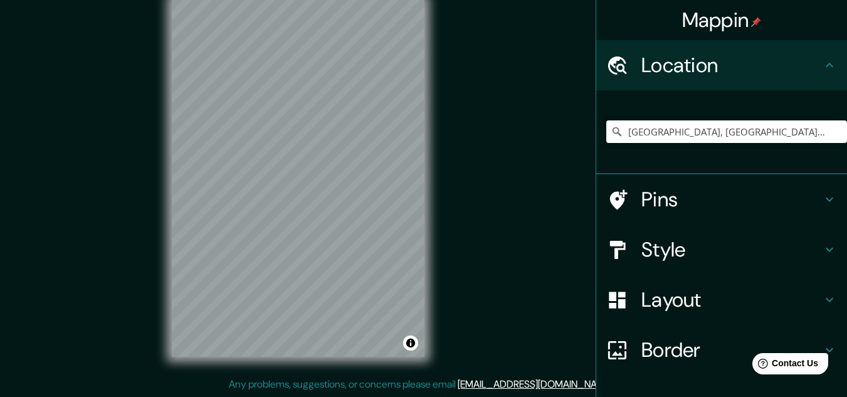
drag, startPoint x: 782, startPoint y: 130, endPoint x: 556, endPoint y: 144, distance: 226.2
click at [556, 144] on div "Mappin Location [GEOGRAPHIC_DATA], [GEOGRAPHIC_DATA], [GEOGRAPHIC_DATA] Pins St…" at bounding box center [423, 188] width 847 height 418
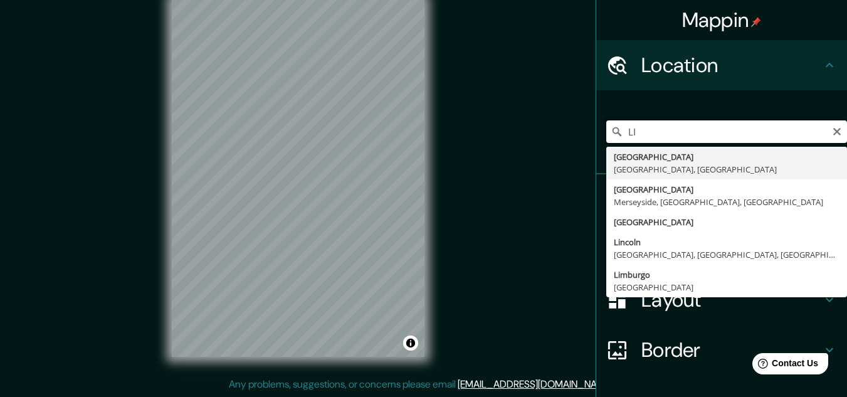
type input "[GEOGRAPHIC_DATA], [GEOGRAPHIC_DATA], [GEOGRAPHIC_DATA]"
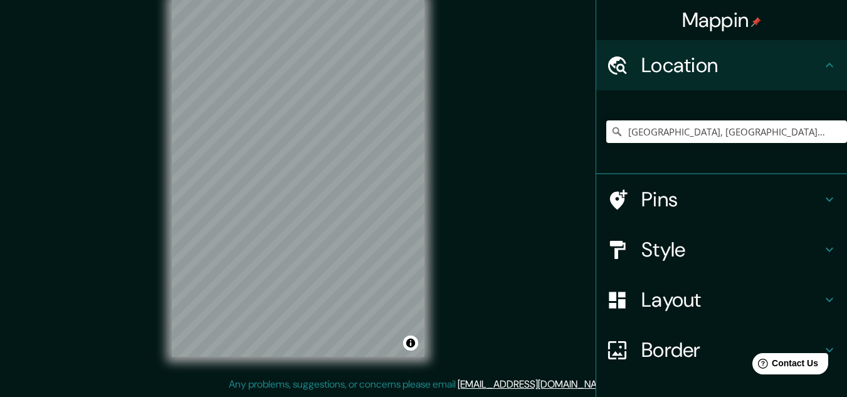
click at [693, 251] on h4 "Style" at bounding box center [732, 249] width 181 height 25
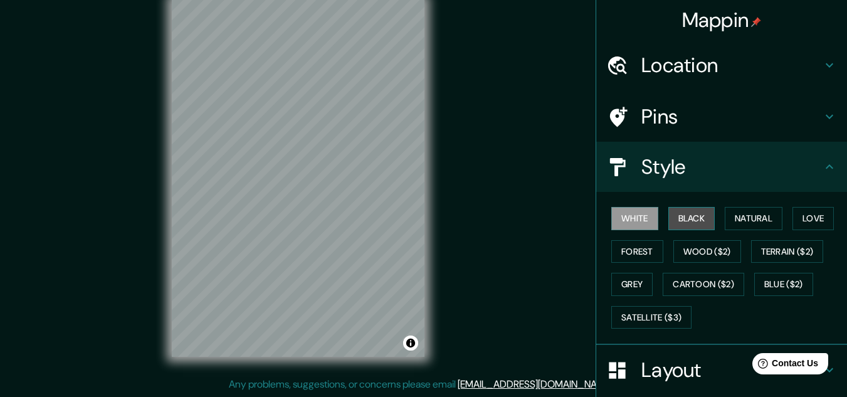
click at [672, 217] on button "Black" at bounding box center [692, 218] width 47 height 23
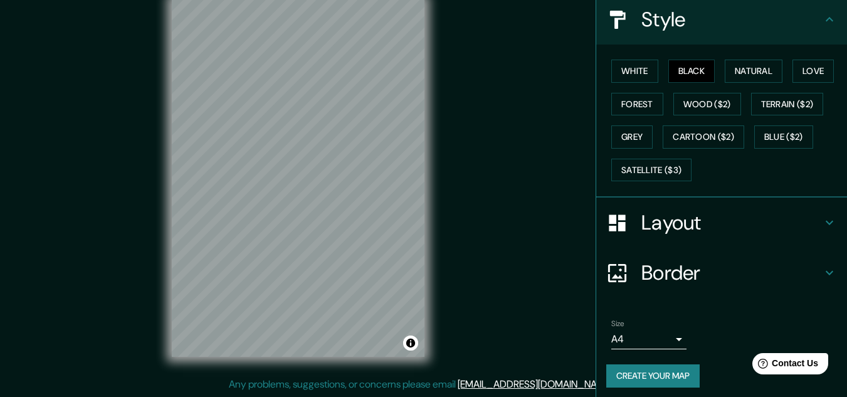
scroll to position [149, 0]
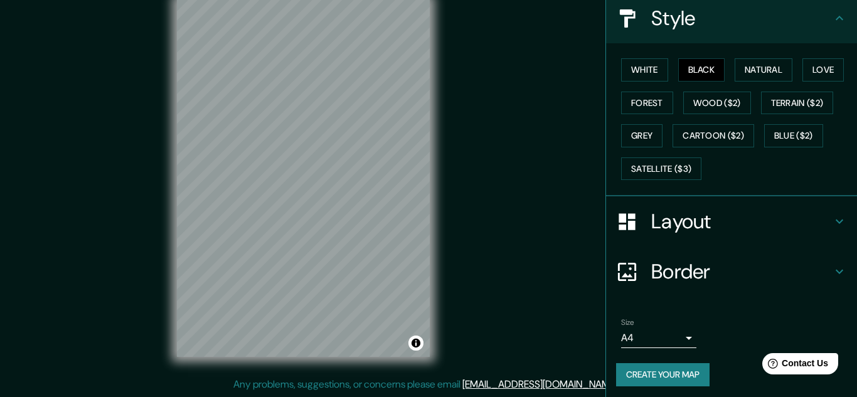
click at [670, 338] on body "Mappin Location Lima, Provincia de Lima, Perú Lima Provincia de Lima, Perú Live…" at bounding box center [428, 177] width 857 height 397
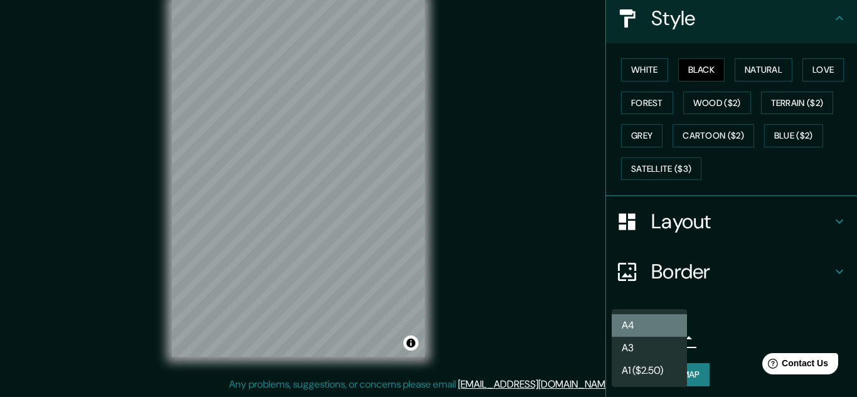
click at [651, 326] on li "A4" at bounding box center [649, 325] width 75 height 23
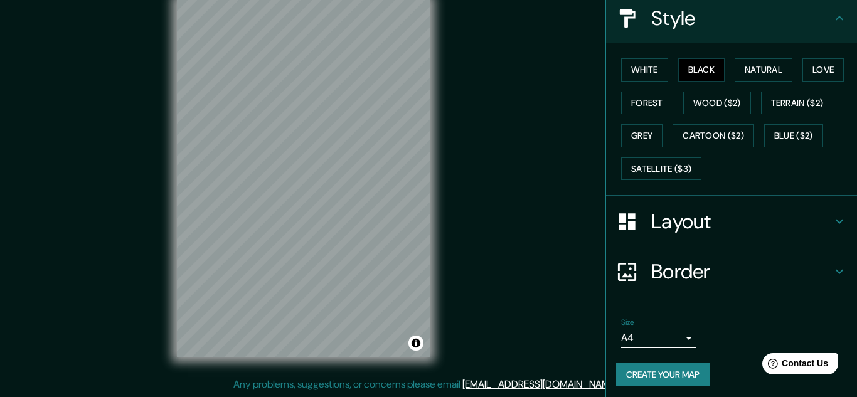
click at [656, 341] on body "Mappin Location Lima, Provincia de Lima, Perú Lima Provincia de Lima, Perú Live…" at bounding box center [428, 177] width 857 height 397
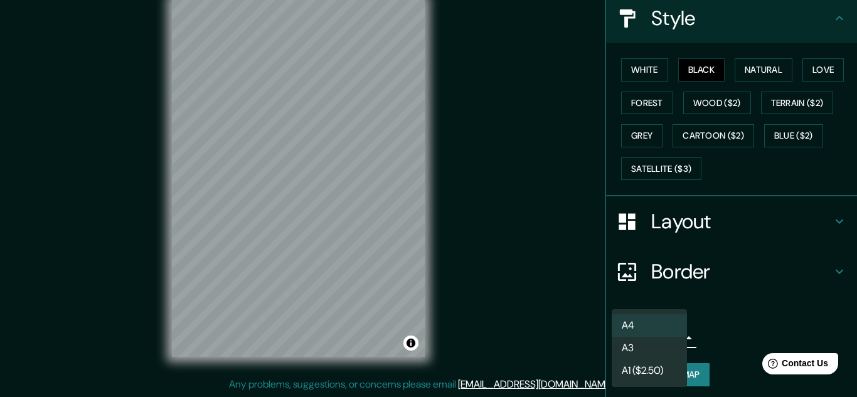
click at [649, 350] on li "A3" at bounding box center [649, 348] width 75 height 23
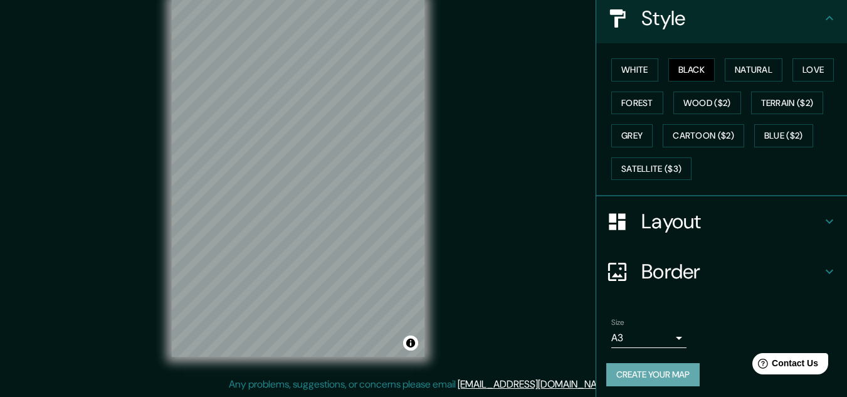
click at [649, 374] on button "Create your map" at bounding box center [653, 374] width 93 height 23
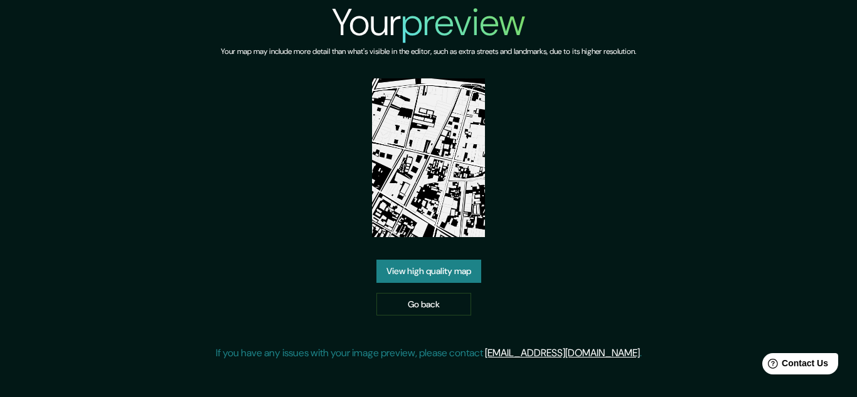
click at [450, 263] on link "View high quality map" at bounding box center [428, 271] width 105 height 23
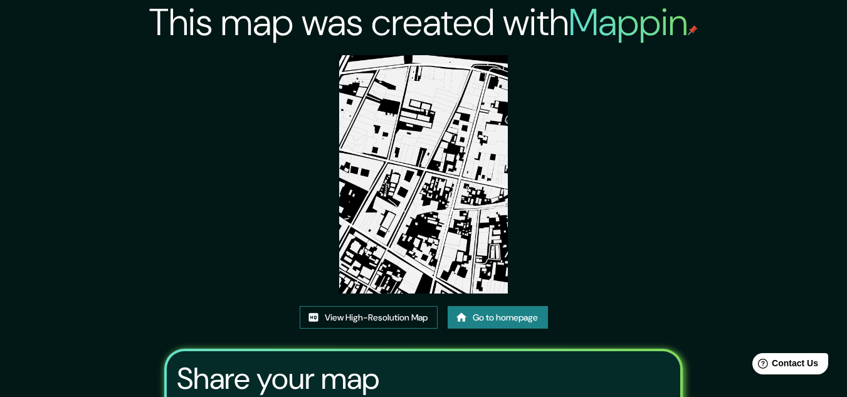
click at [357, 319] on link "View High-Resolution Map" at bounding box center [369, 317] width 138 height 23
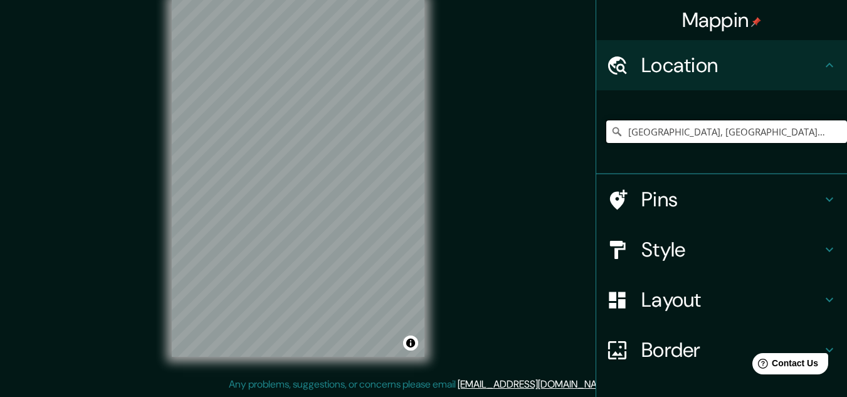
click at [658, 130] on input "[GEOGRAPHIC_DATA], [GEOGRAPHIC_DATA], [GEOGRAPHIC_DATA]" at bounding box center [727, 131] width 241 height 23
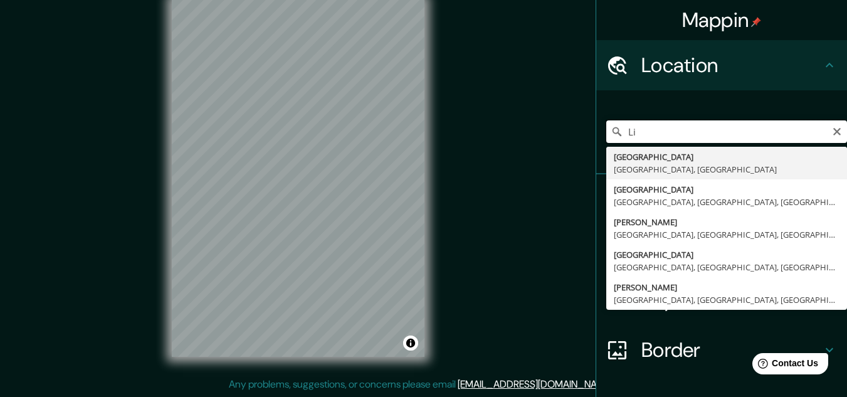
type input "L"
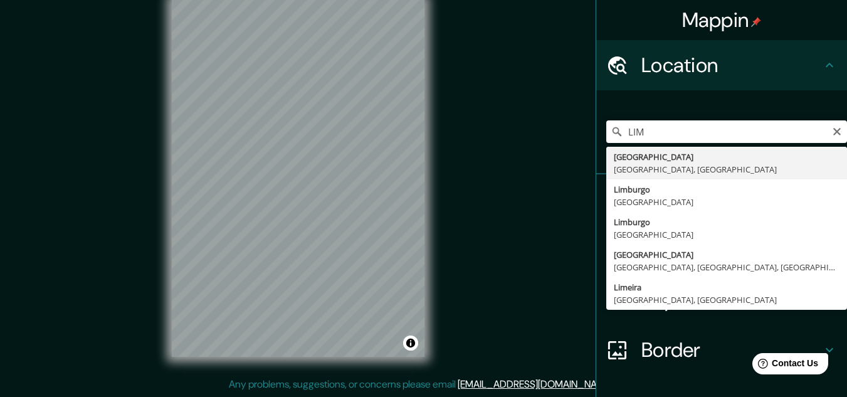
type input "[GEOGRAPHIC_DATA], [GEOGRAPHIC_DATA], [GEOGRAPHIC_DATA]"
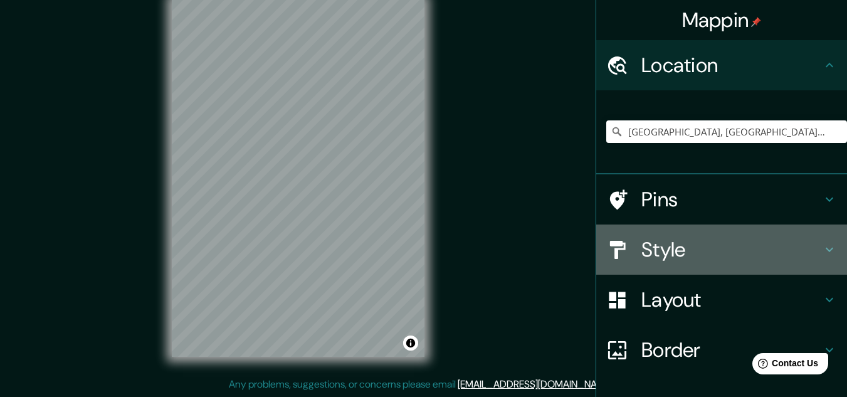
click at [718, 246] on h4 "Style" at bounding box center [732, 249] width 181 height 25
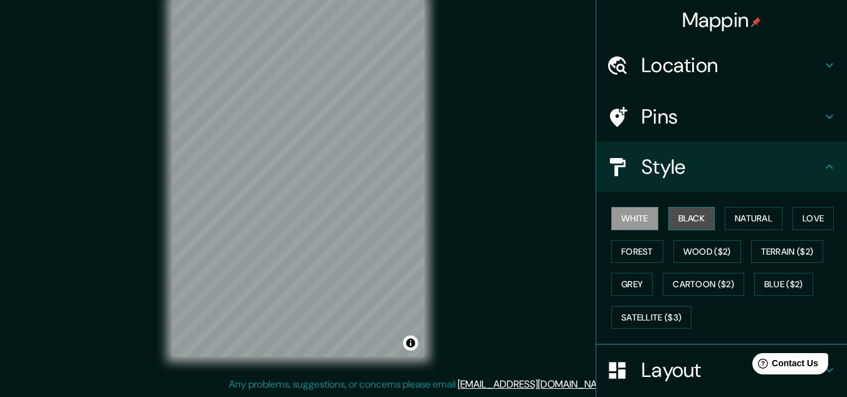
click at [679, 219] on button "Black" at bounding box center [692, 218] width 47 height 23
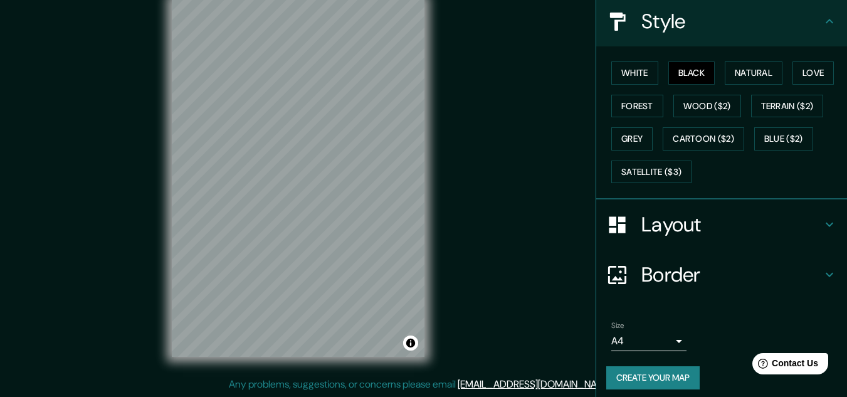
scroll to position [151, 0]
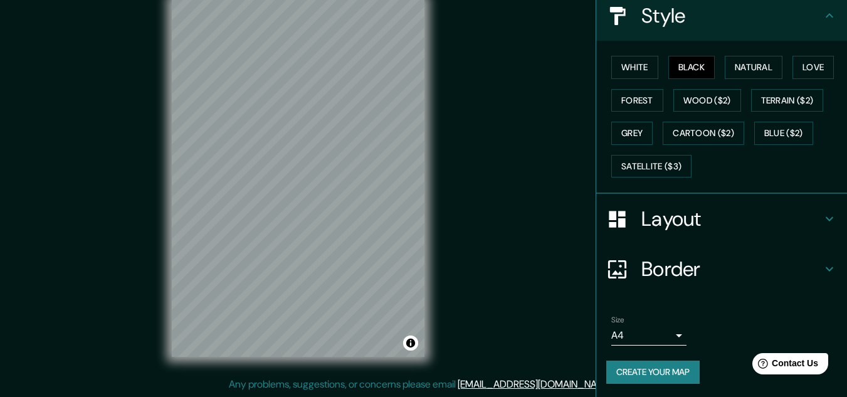
click at [650, 335] on body "Mappin Location [GEOGRAPHIC_DATA], [GEOGRAPHIC_DATA], [GEOGRAPHIC_DATA] Pins St…" at bounding box center [423, 177] width 847 height 397
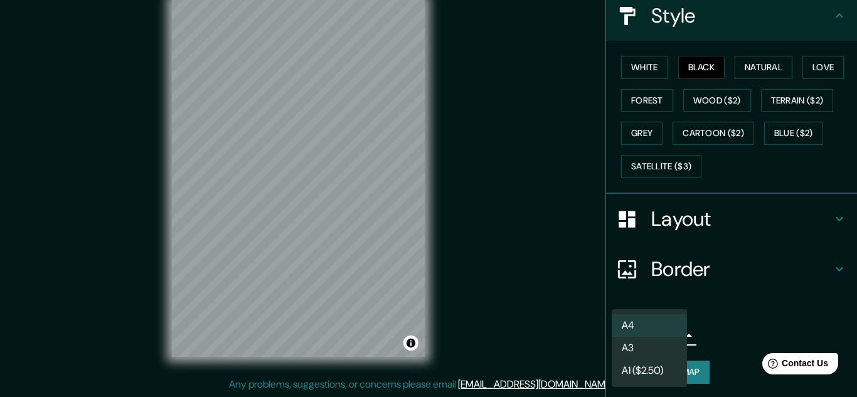
click at [643, 344] on li "A3" at bounding box center [649, 348] width 75 height 23
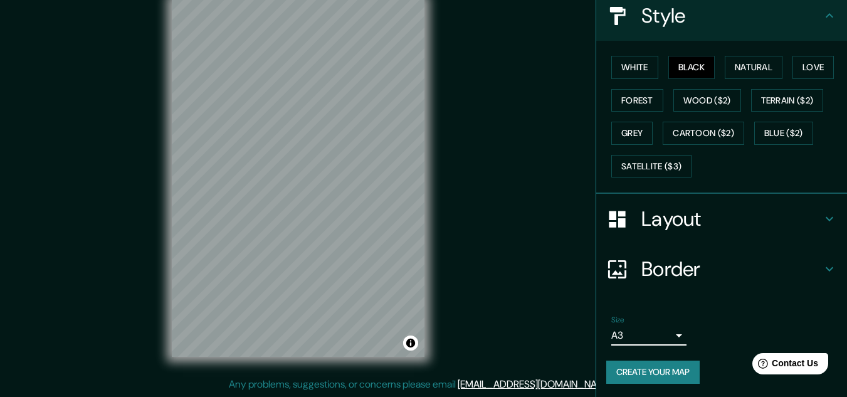
click at [651, 368] on button "Create your map" at bounding box center [653, 372] width 93 height 23
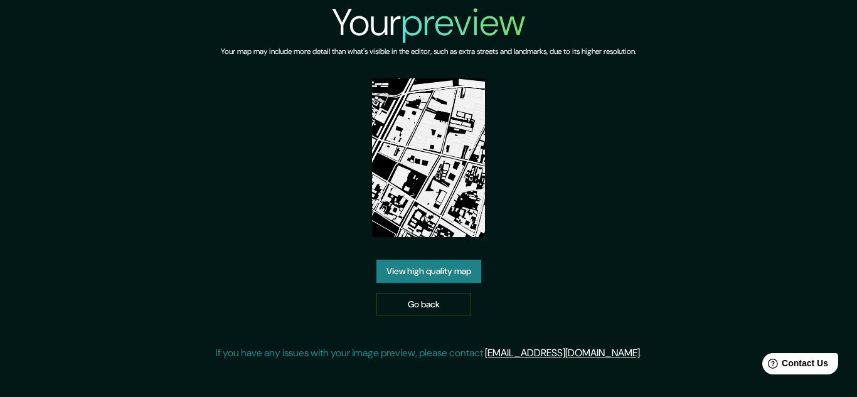
click at [430, 275] on link "View high quality map" at bounding box center [428, 271] width 105 height 23
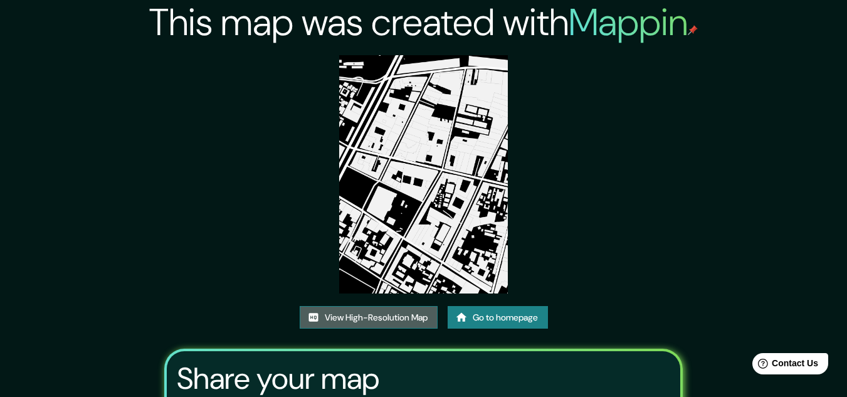
click at [371, 316] on link "View High-Resolution Map" at bounding box center [369, 317] width 138 height 23
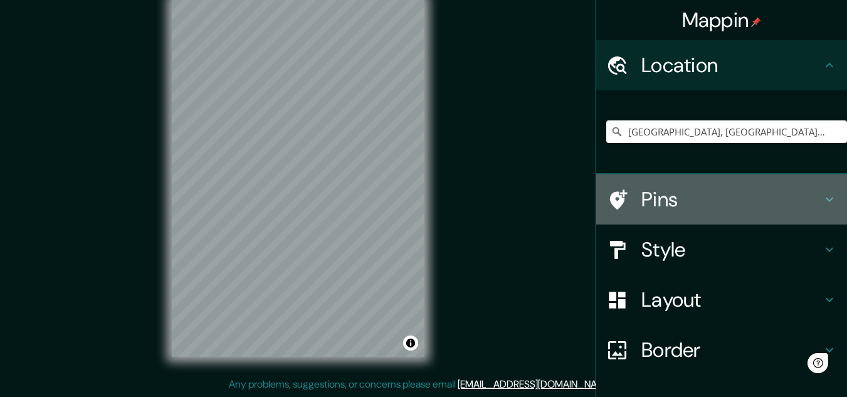
click at [670, 213] on div "Pins" at bounding box center [721, 199] width 251 height 50
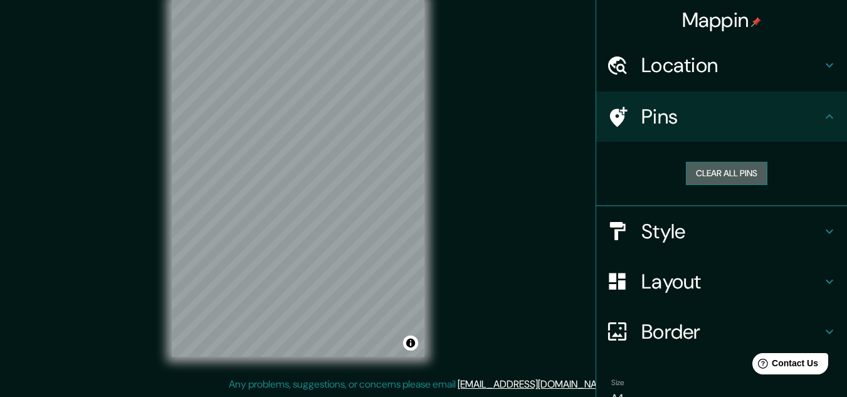
click at [713, 171] on button "Clear all pins" at bounding box center [727, 173] width 82 height 23
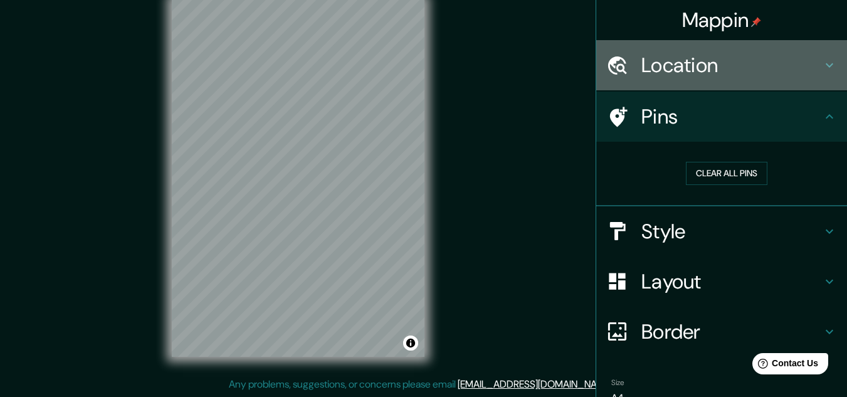
click at [679, 77] on h4 "Location" at bounding box center [732, 65] width 181 height 25
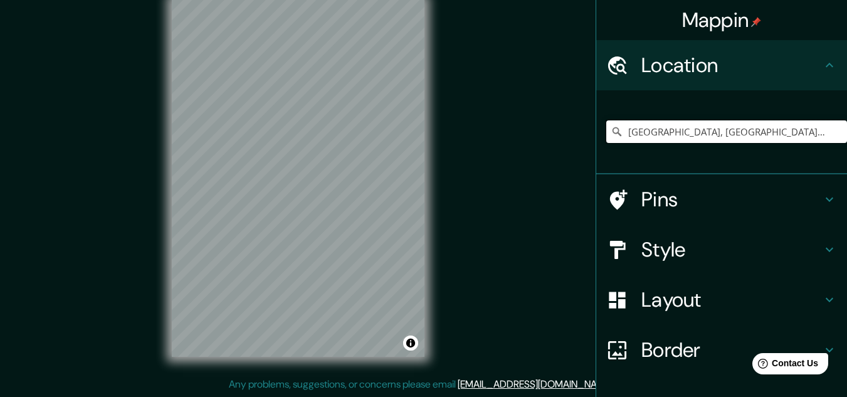
click at [692, 131] on input "[GEOGRAPHIC_DATA], [GEOGRAPHIC_DATA], [GEOGRAPHIC_DATA]" at bounding box center [727, 131] width 241 height 23
drag, startPoint x: 793, startPoint y: 132, endPoint x: 591, endPoint y: 140, distance: 202.1
click at [596, 140] on div "[GEOGRAPHIC_DATA], [GEOGRAPHIC_DATA], [GEOGRAPHIC_DATA]" at bounding box center [721, 132] width 251 height 84
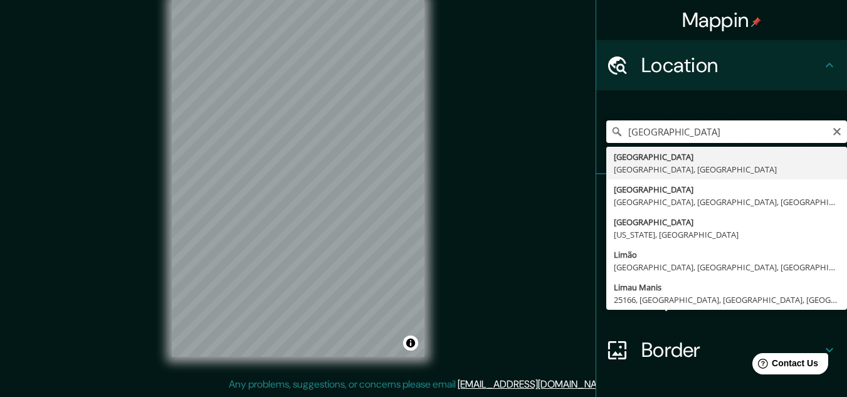
type input "[GEOGRAPHIC_DATA], [GEOGRAPHIC_DATA], [GEOGRAPHIC_DATA]"
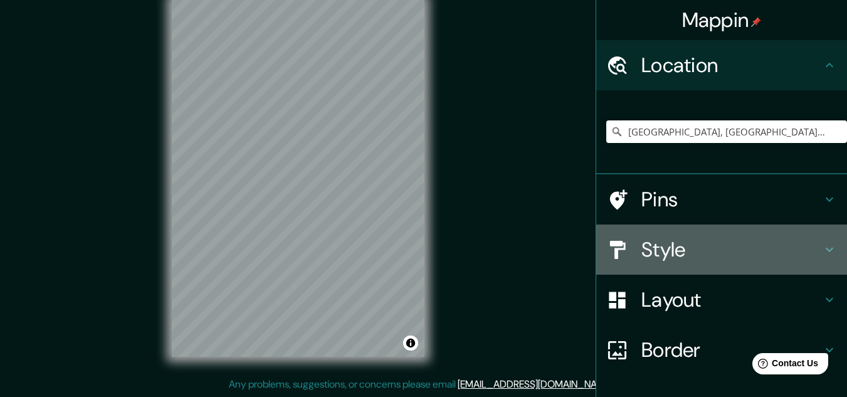
click at [677, 245] on h4 "Style" at bounding box center [732, 249] width 181 height 25
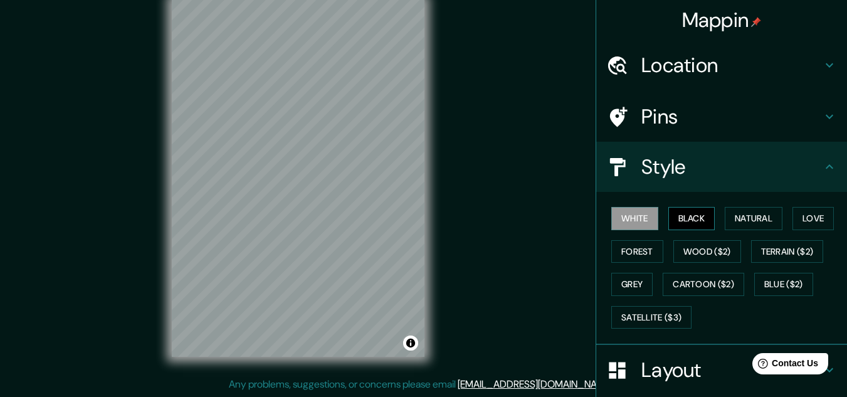
click at [689, 220] on button "Black" at bounding box center [692, 218] width 47 height 23
click at [822, 171] on icon at bounding box center [829, 166] width 15 height 15
drag, startPoint x: 729, startPoint y: 363, endPoint x: 740, endPoint y: 277, distance: 86.7
click at [740, 277] on ul "Location [GEOGRAPHIC_DATA], [GEOGRAPHIC_DATA], [GEOGRAPHIC_DATA] [GEOGRAPHIC_DA…" at bounding box center [721, 295] width 251 height 510
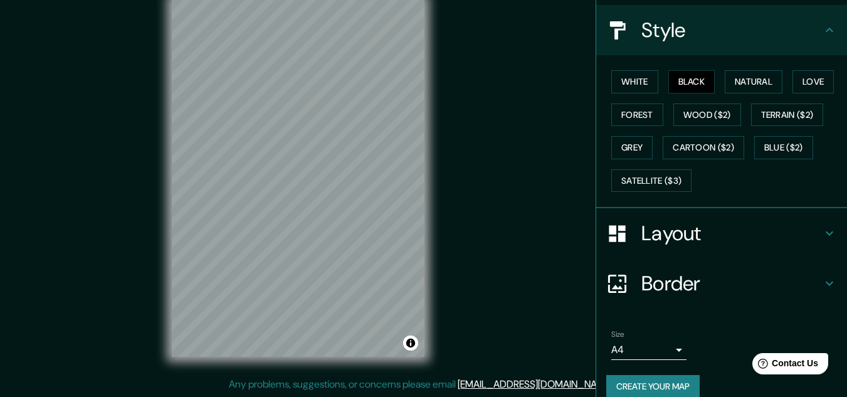
scroll to position [153, 0]
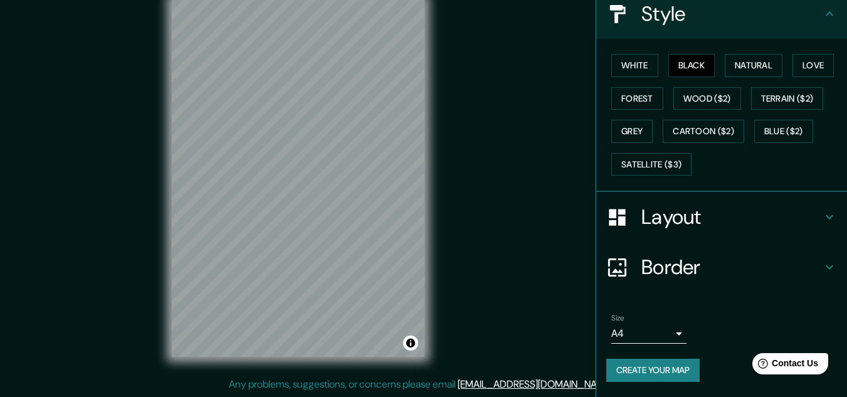
click at [618, 221] on icon at bounding box center [618, 217] width 22 height 22
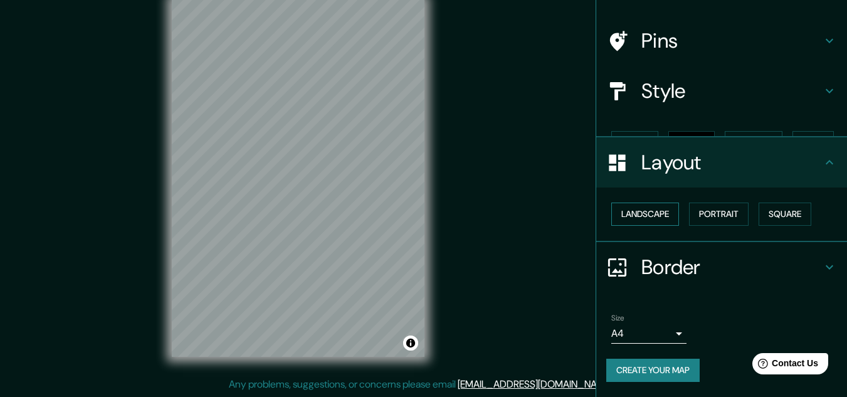
scroll to position [54, 0]
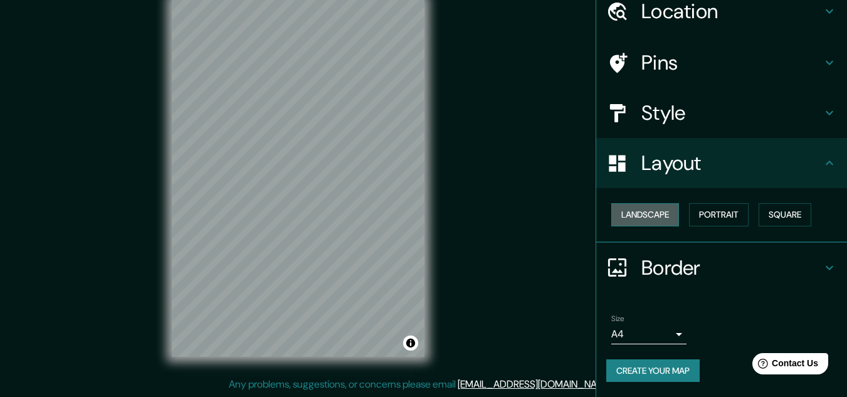
click at [615, 207] on button "Landscape" at bounding box center [646, 214] width 68 height 23
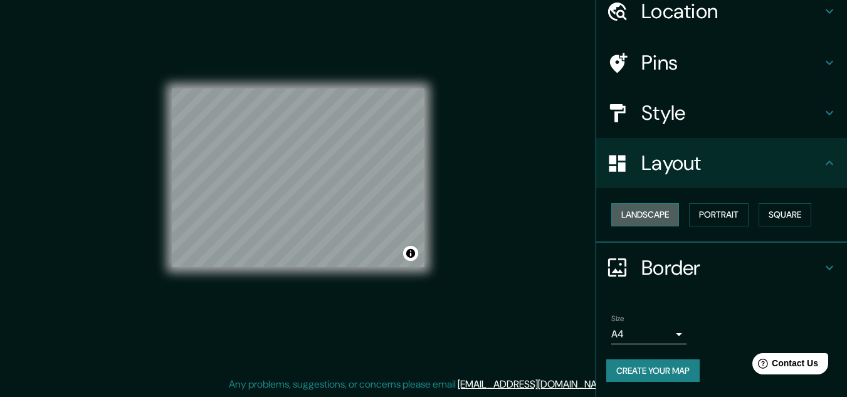
click at [670, 207] on button "Landscape" at bounding box center [646, 214] width 68 height 23
click at [704, 208] on button "Portrait" at bounding box center [719, 214] width 60 height 23
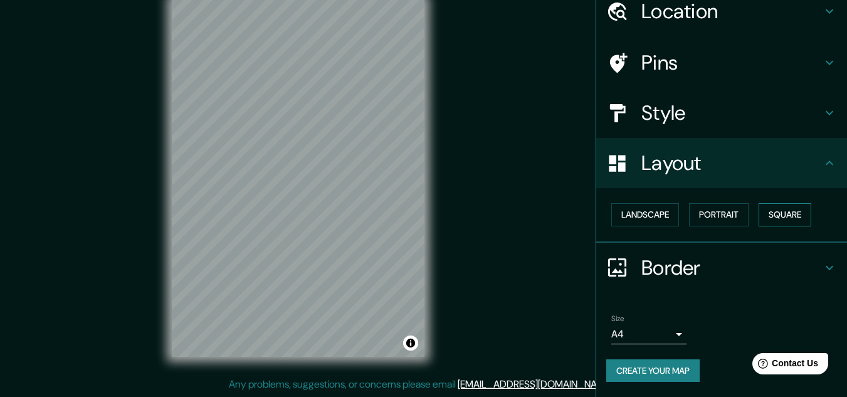
click at [773, 213] on button "Square" at bounding box center [785, 214] width 53 height 23
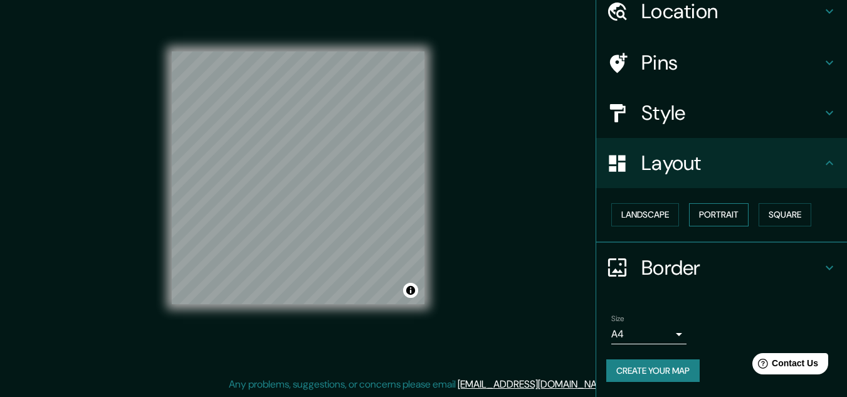
click at [731, 216] on button "Portrait" at bounding box center [719, 214] width 60 height 23
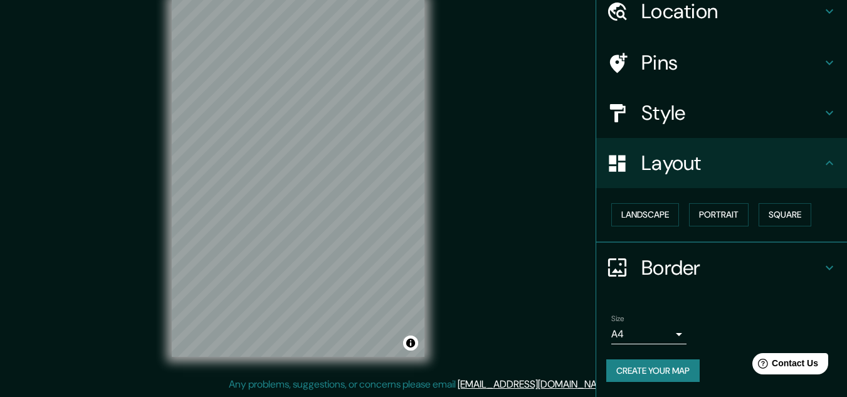
scroll to position [0, 0]
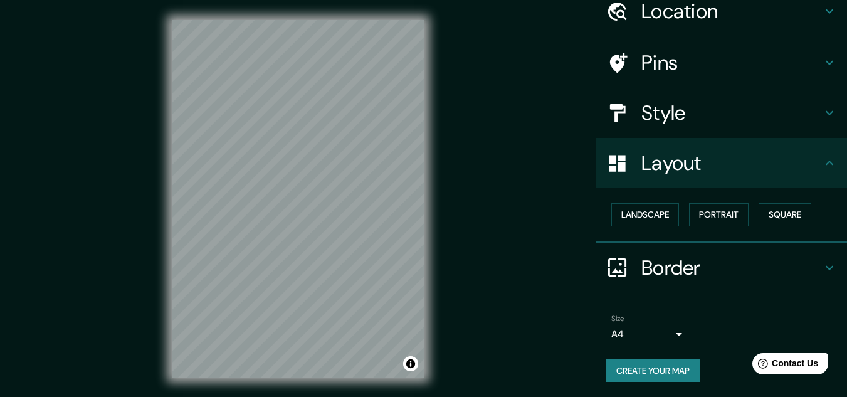
click at [645, 373] on button "Create your map" at bounding box center [653, 370] width 93 height 23
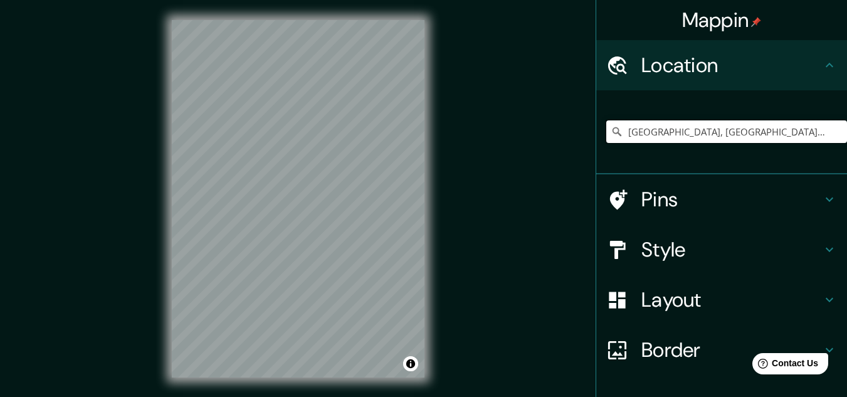
drag, startPoint x: 759, startPoint y: 136, endPoint x: 586, endPoint y: 135, distance: 173.1
click at [586, 135] on div "Mappin Location [GEOGRAPHIC_DATA], [GEOGRAPHIC_DATA], [GEOGRAPHIC_DATA] Pins St…" at bounding box center [423, 209] width 847 height 418
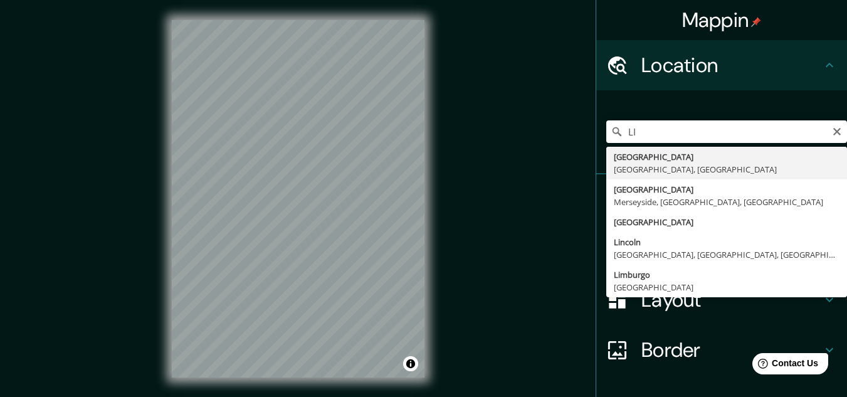
type input "[GEOGRAPHIC_DATA], [GEOGRAPHIC_DATA], [GEOGRAPHIC_DATA]"
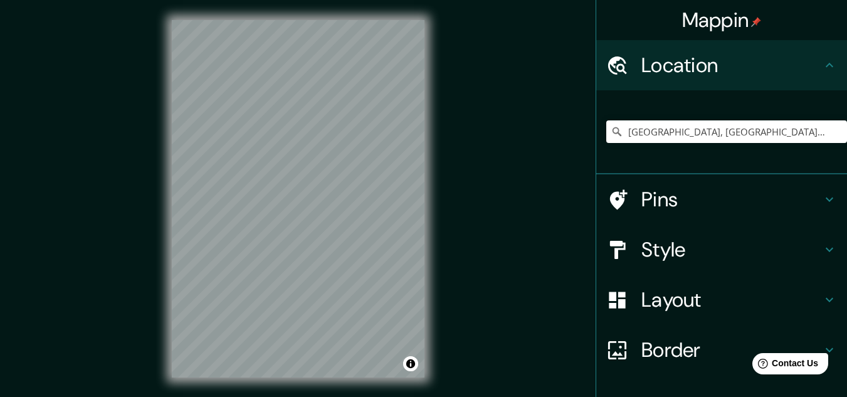
click at [678, 201] on h4 "Pins" at bounding box center [732, 199] width 181 height 25
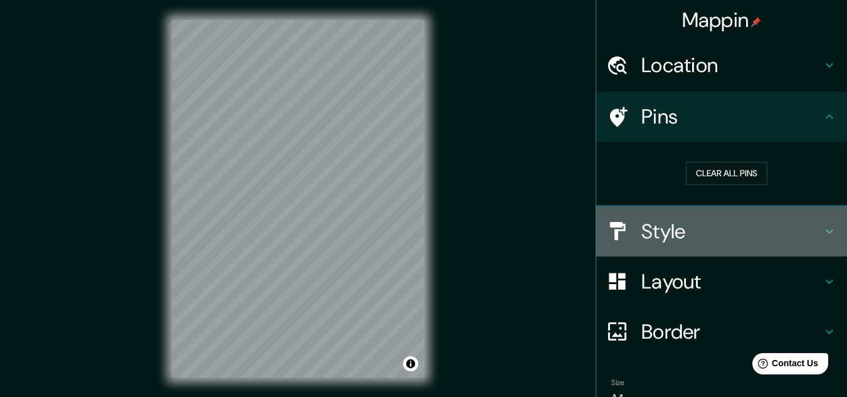
click at [682, 218] on div "Style" at bounding box center [721, 231] width 251 height 50
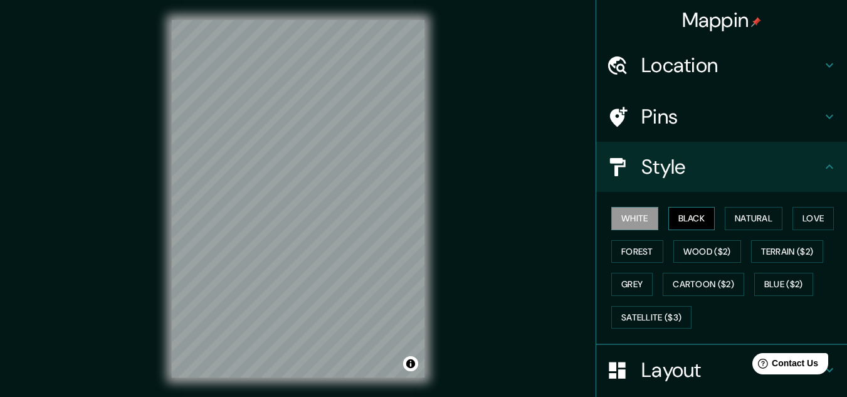
click at [695, 221] on button "Black" at bounding box center [692, 218] width 47 height 23
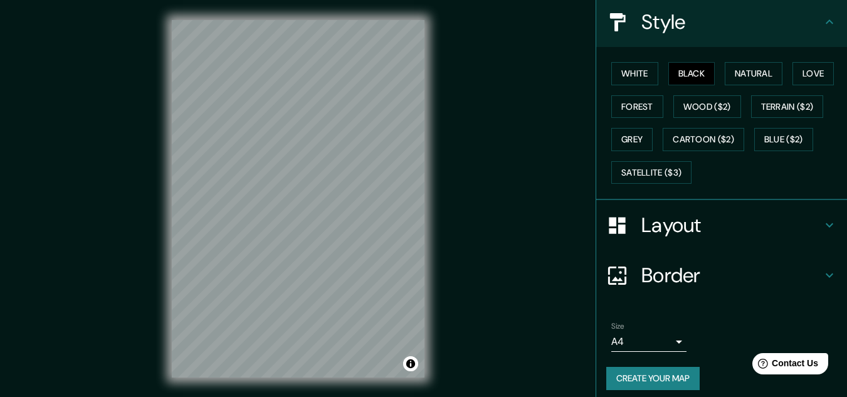
scroll to position [153, 0]
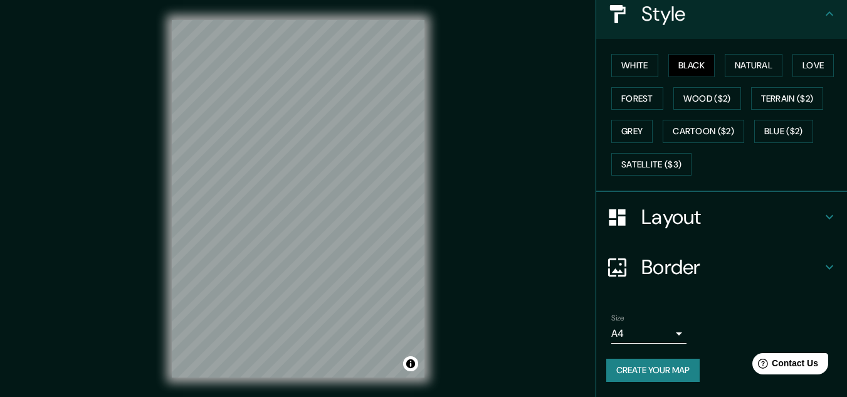
click at [643, 368] on button "Create your map" at bounding box center [653, 370] width 93 height 23
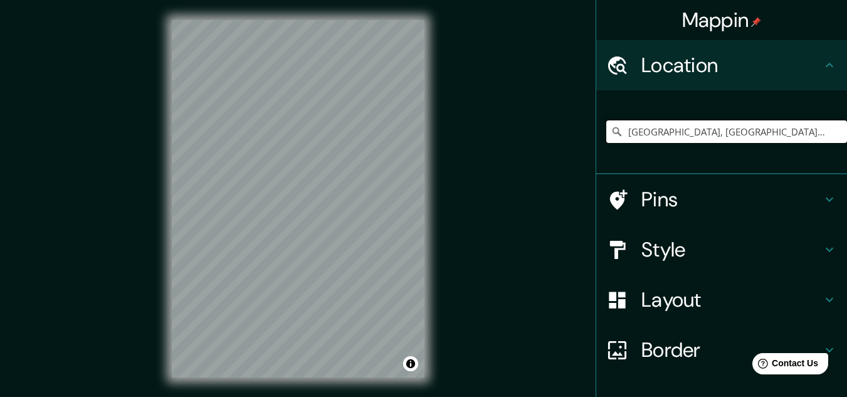
drag, startPoint x: 730, startPoint y: 135, endPoint x: 613, endPoint y: 137, distance: 116.7
click at [613, 137] on div "[GEOGRAPHIC_DATA], [GEOGRAPHIC_DATA], [GEOGRAPHIC_DATA]" at bounding box center [727, 131] width 241 height 23
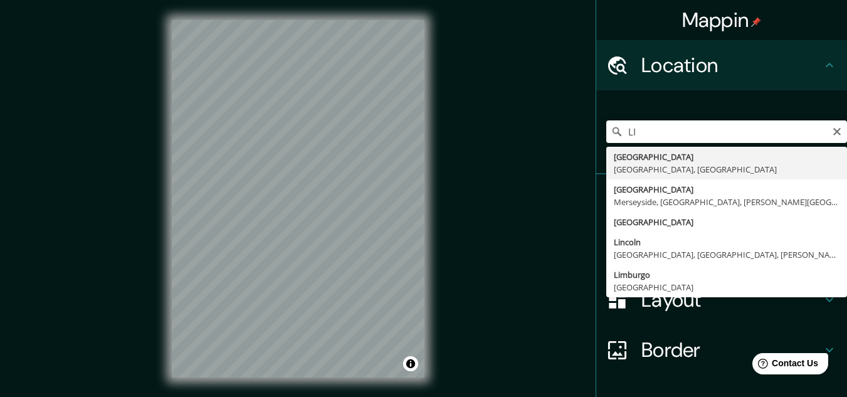
type input "[GEOGRAPHIC_DATA], [GEOGRAPHIC_DATA], [GEOGRAPHIC_DATA]"
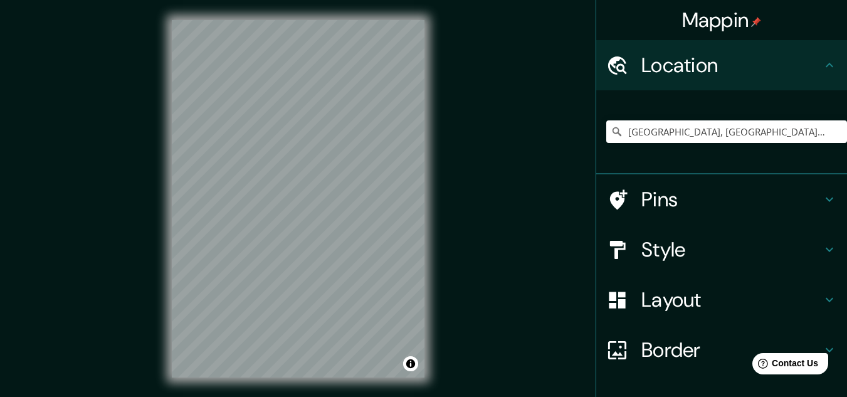
click at [684, 240] on h4 "Style" at bounding box center [732, 249] width 181 height 25
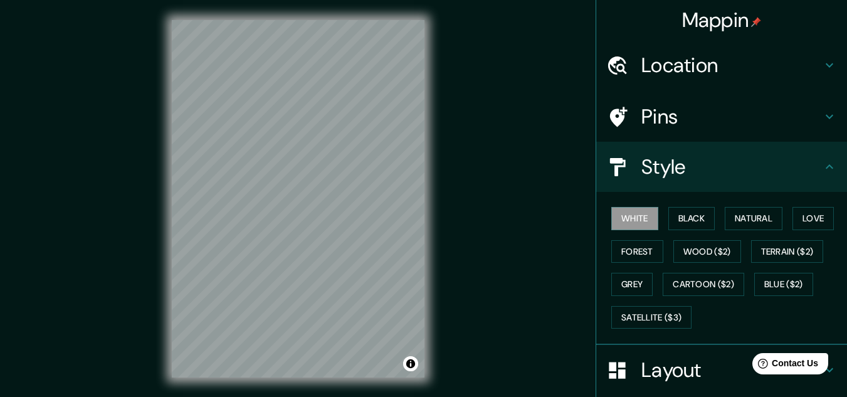
click at [688, 202] on div "White Black Natural Love Forest Wood ($2) Terrain ($2) Grey Cartoon ($2) Blue (…" at bounding box center [727, 268] width 241 height 132
click at [689, 211] on button "Black" at bounding box center [692, 218] width 47 height 23
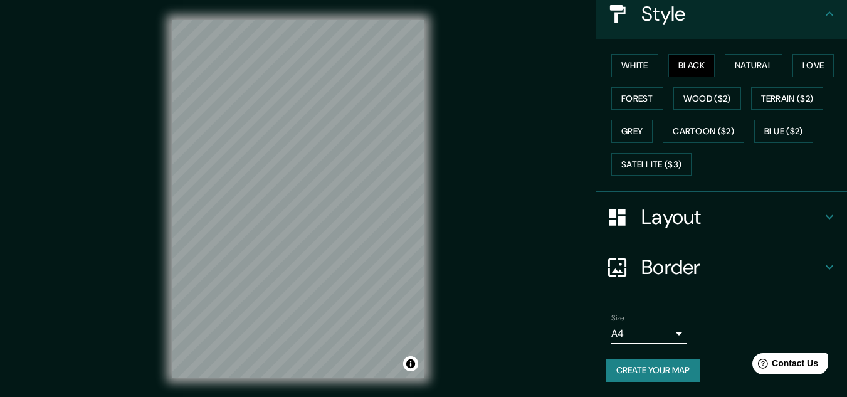
click at [638, 371] on button "Create your map" at bounding box center [653, 370] width 93 height 23
